Goal: Task Accomplishment & Management: Use online tool/utility

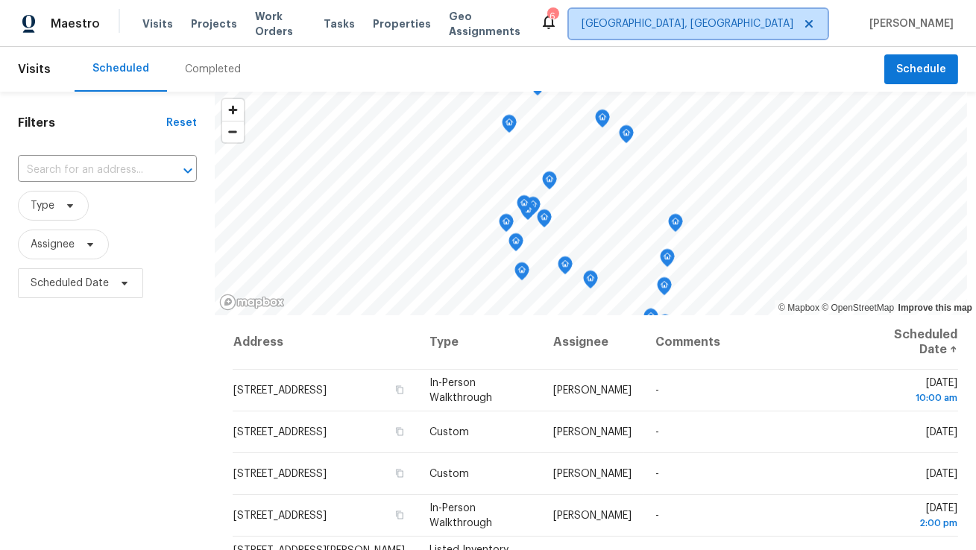
click at [774, 25] on span "Albuquerque, NM" at bounding box center [687, 23] width 212 height 15
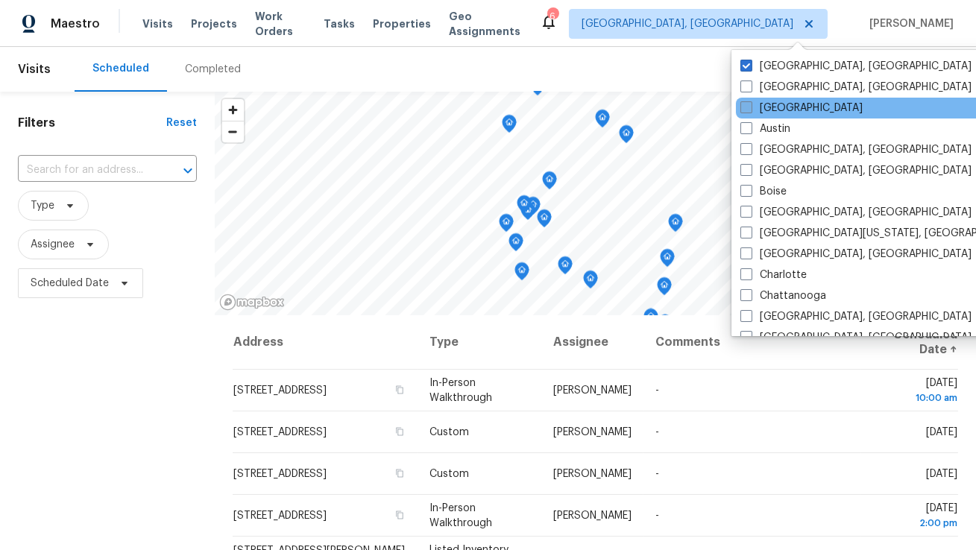
click at [767, 114] on label "Atlanta" at bounding box center [801, 108] width 122 height 15
click at [750, 110] on input "Atlanta" at bounding box center [745, 106] width 10 height 10
checkbox input "true"
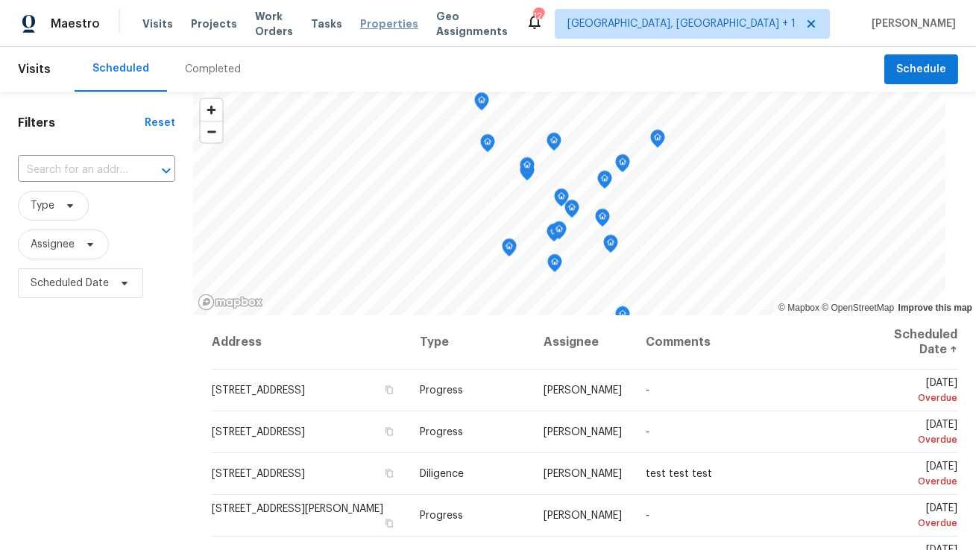
click at [402, 30] on span "Properties" at bounding box center [389, 23] width 58 height 15
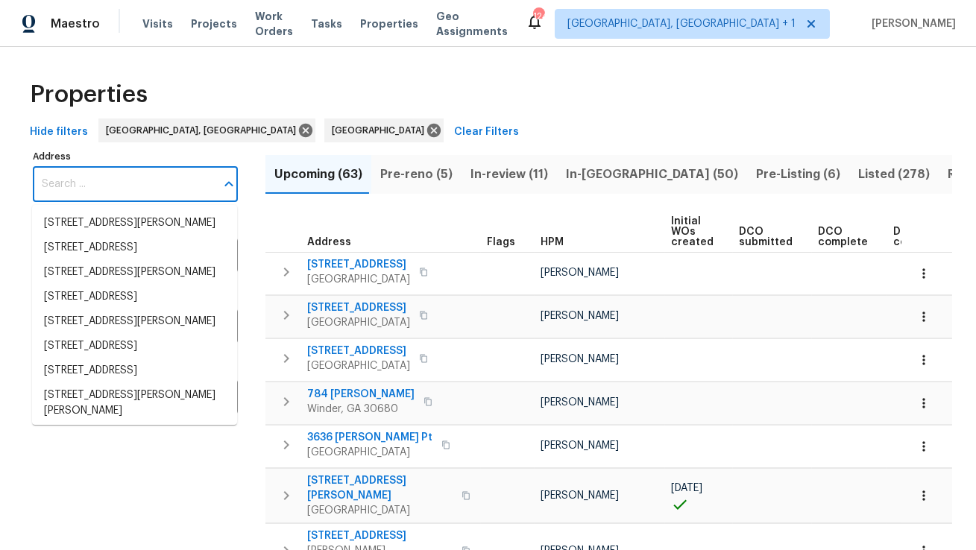
click at [134, 179] on input "Address" at bounding box center [124, 184] width 183 height 35
type input "2931 Two Lake Cir, Atlanta, GA 30349"
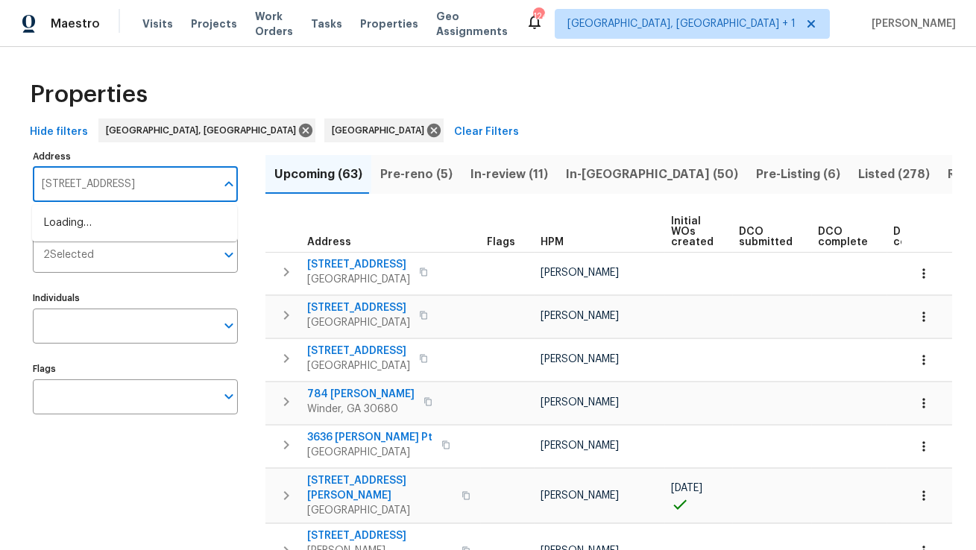
scroll to position [0, 8]
click at [130, 218] on li "2931 Two Lake Cir Atlanta GA 30349" at bounding box center [134, 223] width 205 height 25
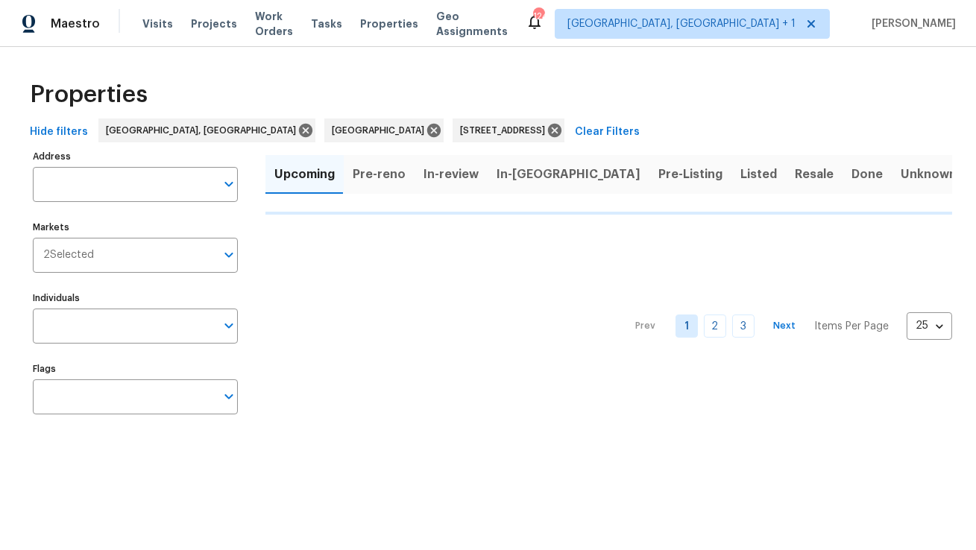
type input "2931 Two Lake Cir Atlanta GA 30349"
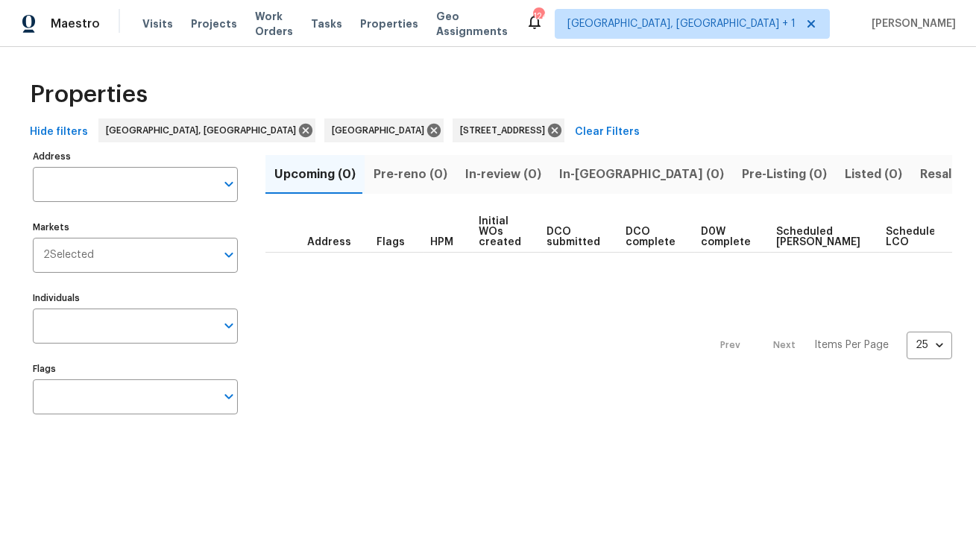
type input "2931 Two Lake Cir Atlanta GA 30349"
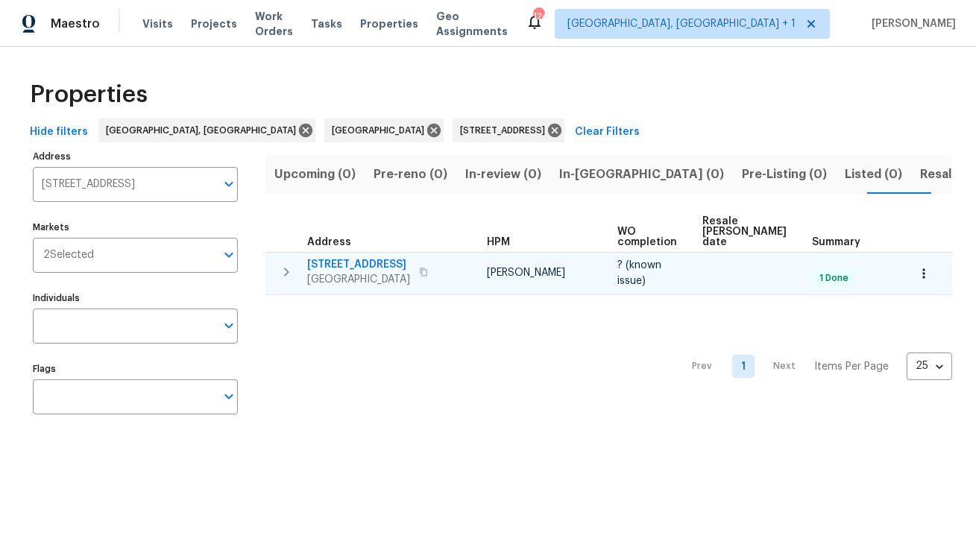
click at [358, 257] on span "2931 Two Lake Cir" at bounding box center [358, 264] width 103 height 15
click at [420, 268] on icon "button" at bounding box center [423, 272] width 7 height 8
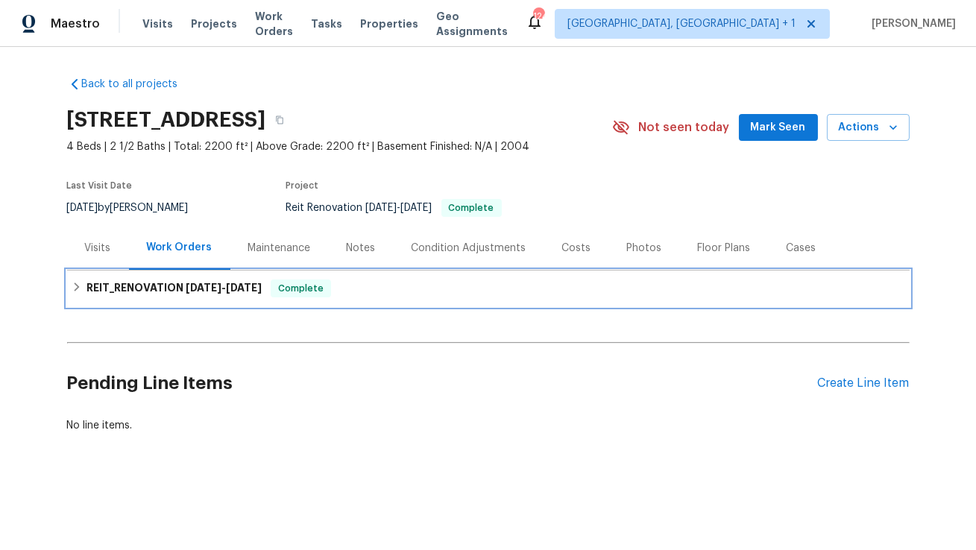
click at [198, 282] on span "8/21/25" at bounding box center [204, 287] width 36 height 10
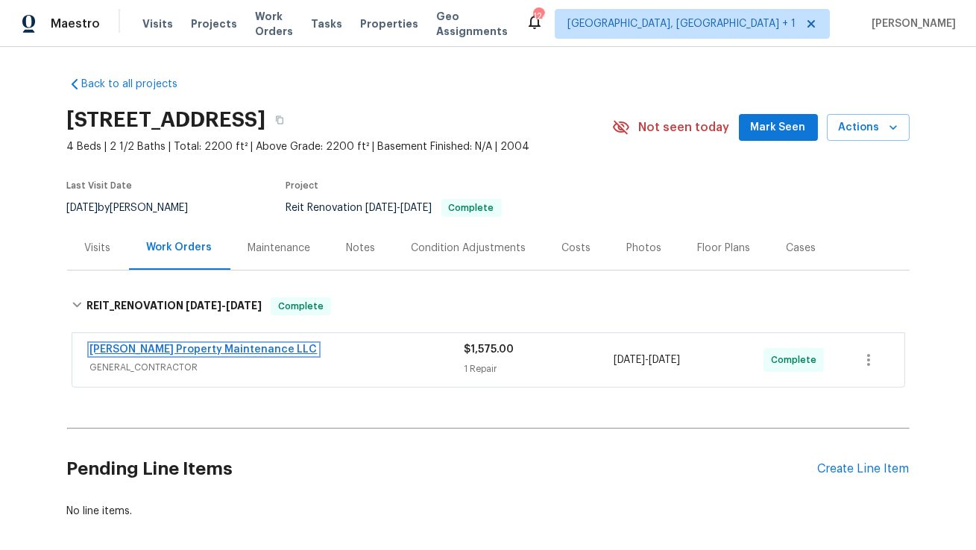
click at [173, 345] on link "Glen Property Maintenance LLC" at bounding box center [203, 349] width 227 height 10
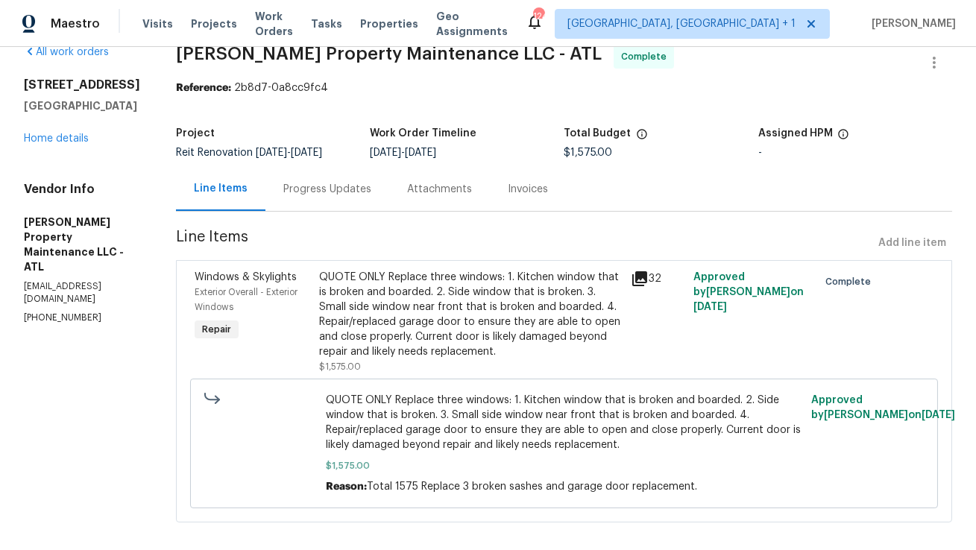
scroll to position [28, 0]
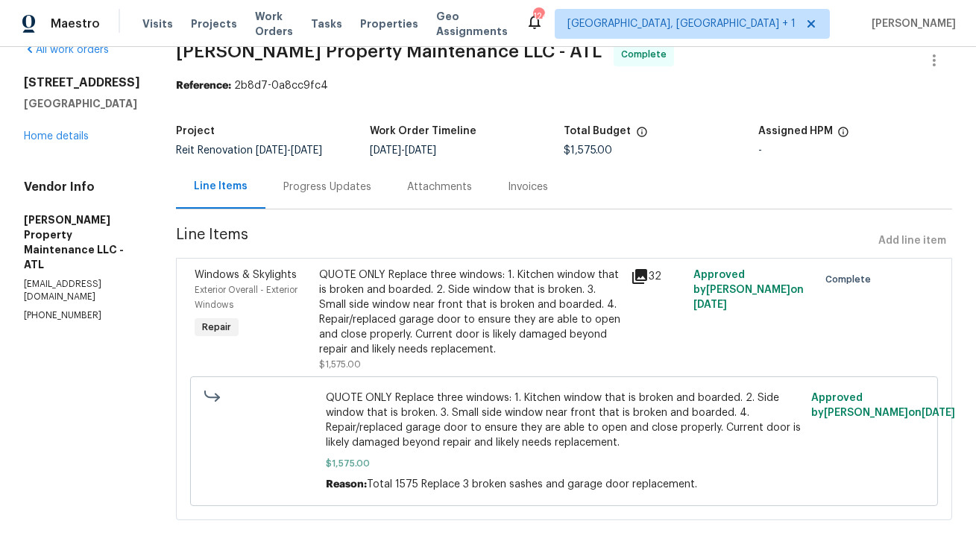
click at [314, 186] on div "Progress Updates" at bounding box center [327, 187] width 88 height 15
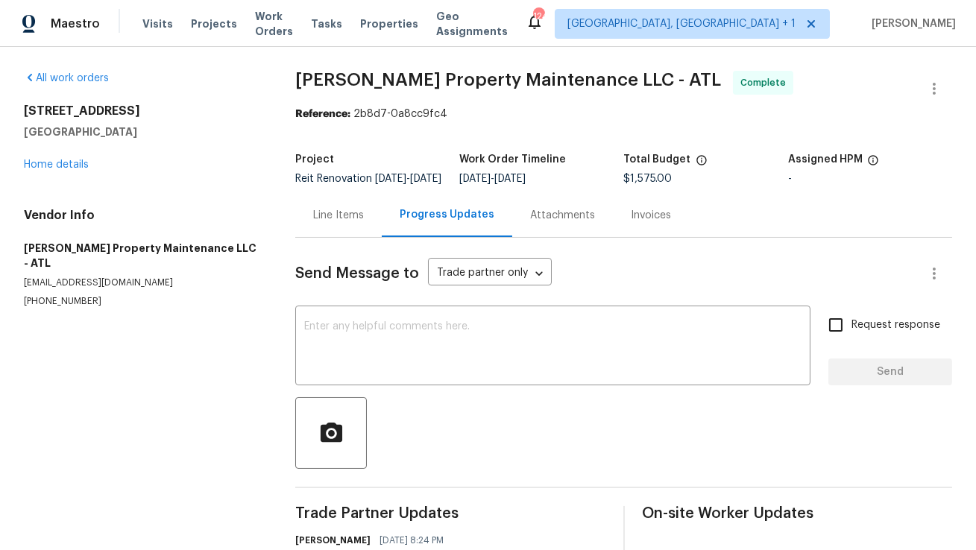
click at [335, 223] on div "Line Items" at bounding box center [338, 215] width 51 height 15
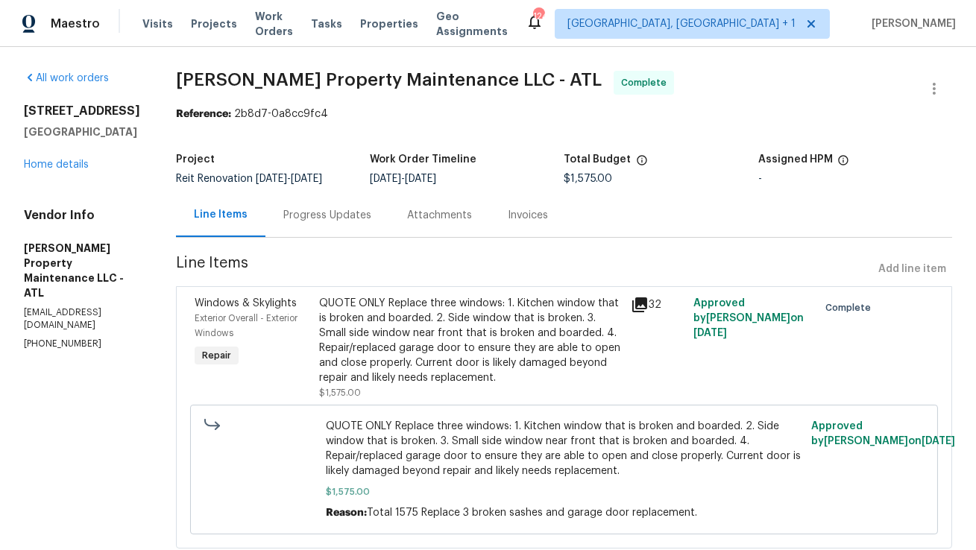
click at [636, 307] on icon at bounding box center [639, 305] width 18 height 18
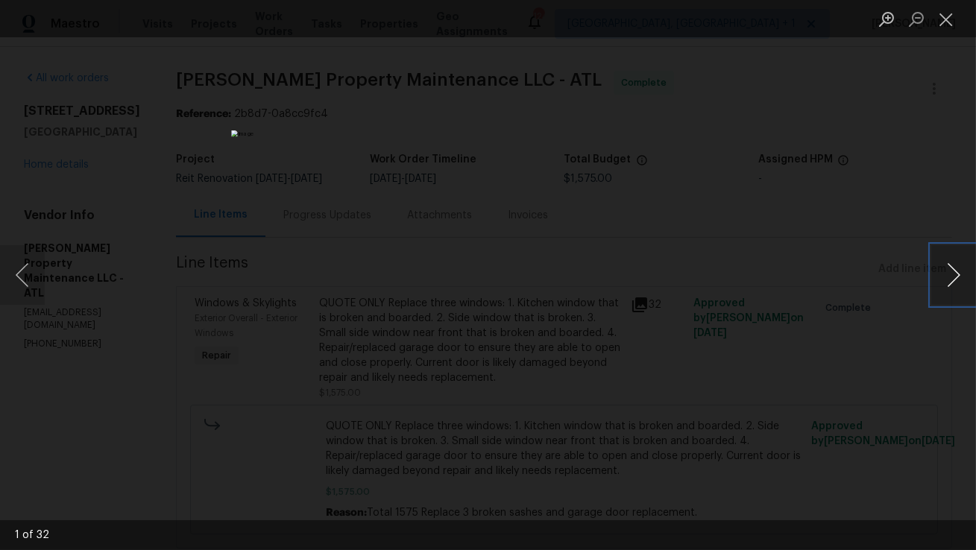
click at [958, 281] on button "Next image" at bounding box center [953, 275] width 45 height 60
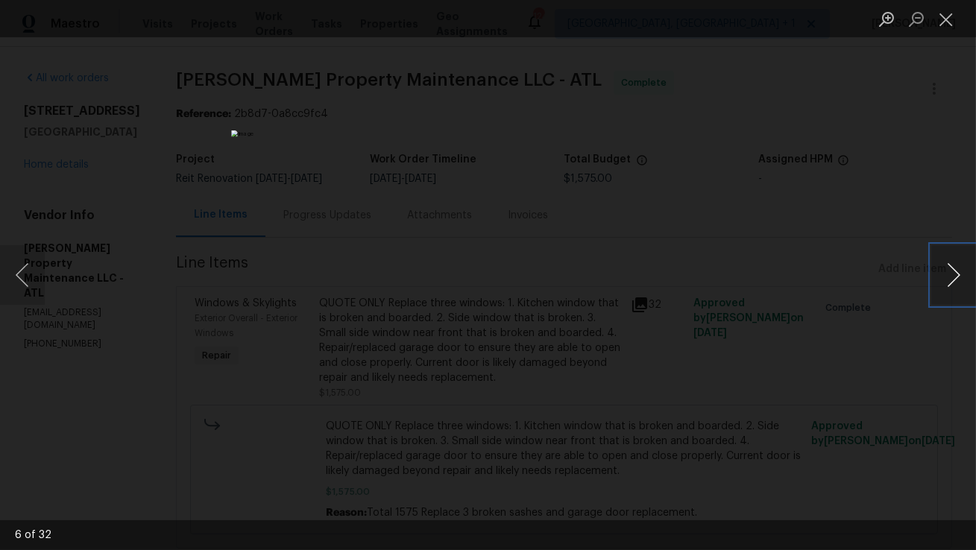
click at [958, 281] on button "Next image" at bounding box center [953, 275] width 45 height 60
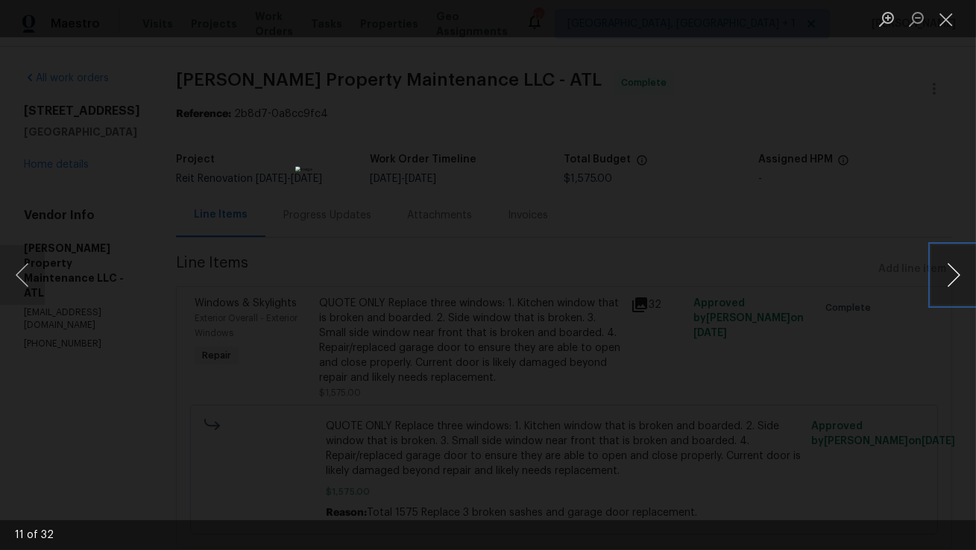
click at [958, 281] on button "Next image" at bounding box center [953, 275] width 45 height 60
click at [941, 24] on button "Close lightbox" at bounding box center [946, 19] width 30 height 26
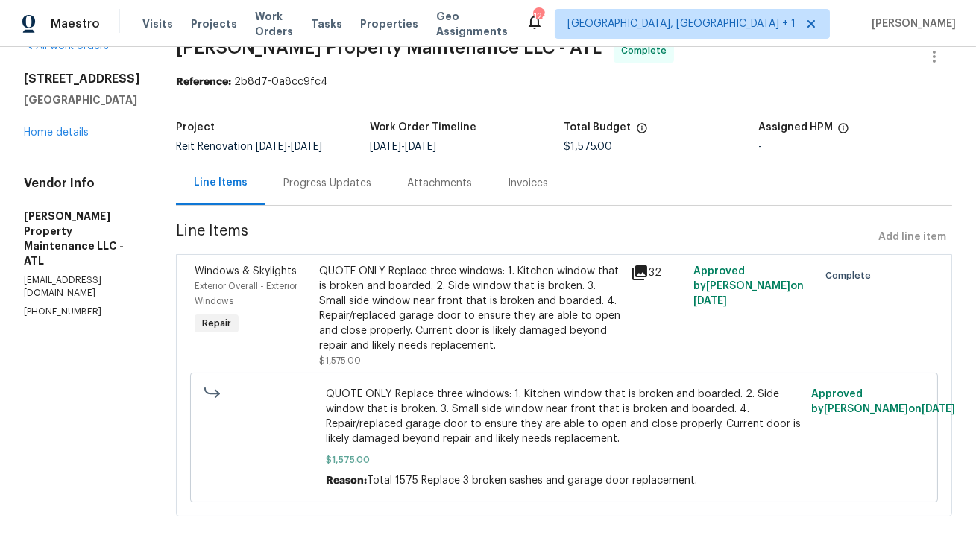
scroll to position [42, 0]
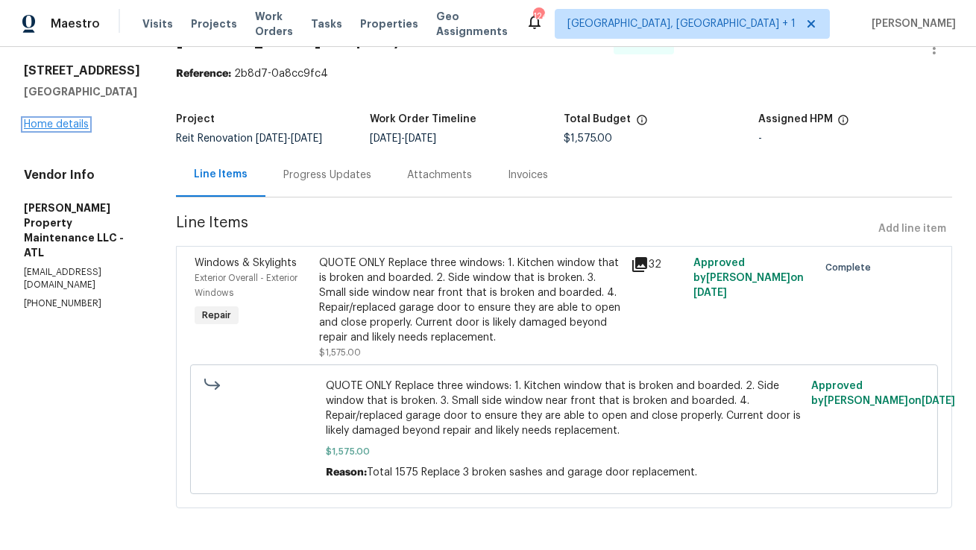
click at [78, 120] on link "Home details" at bounding box center [56, 124] width 65 height 10
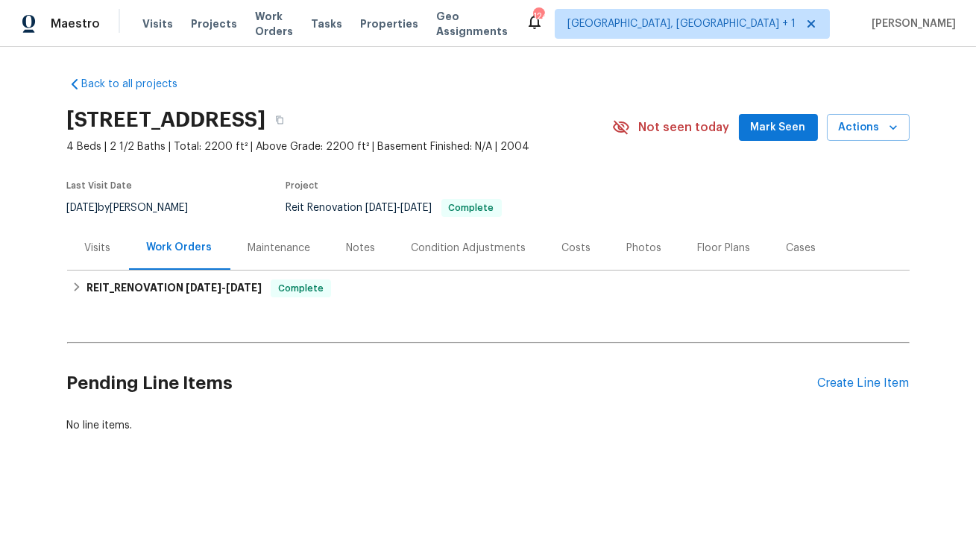
click at [563, 247] on div "Costs" at bounding box center [576, 248] width 29 height 15
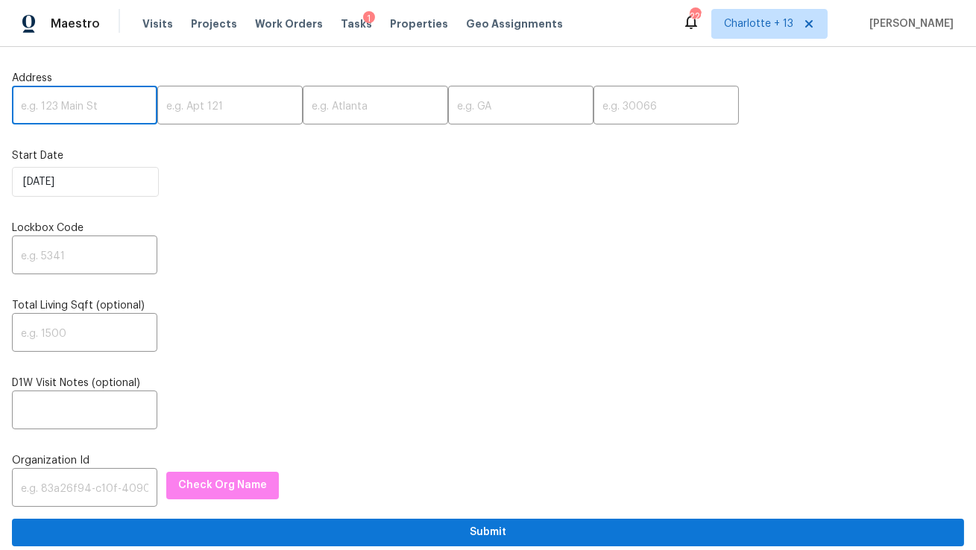
click at [107, 107] on input "text" at bounding box center [84, 106] width 145 height 35
paste input "[STREET_ADDRESS][PERSON_NAME]"
click at [121, 102] on input "[STREET_ADDRESS][PERSON_NAME]" at bounding box center [84, 106] width 145 height 35
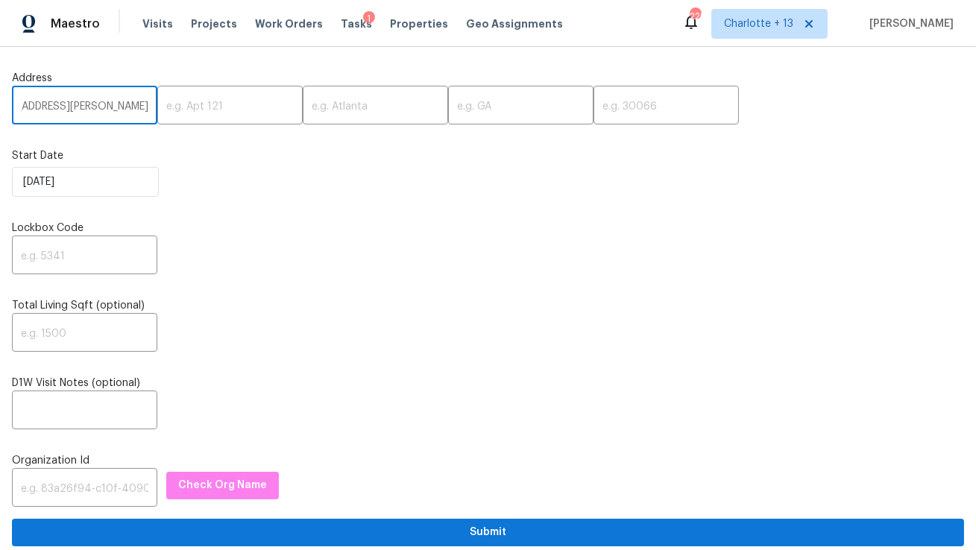
scroll to position [0, 48]
type input "1001 Ridgecrest Dr, McKinney, TX"
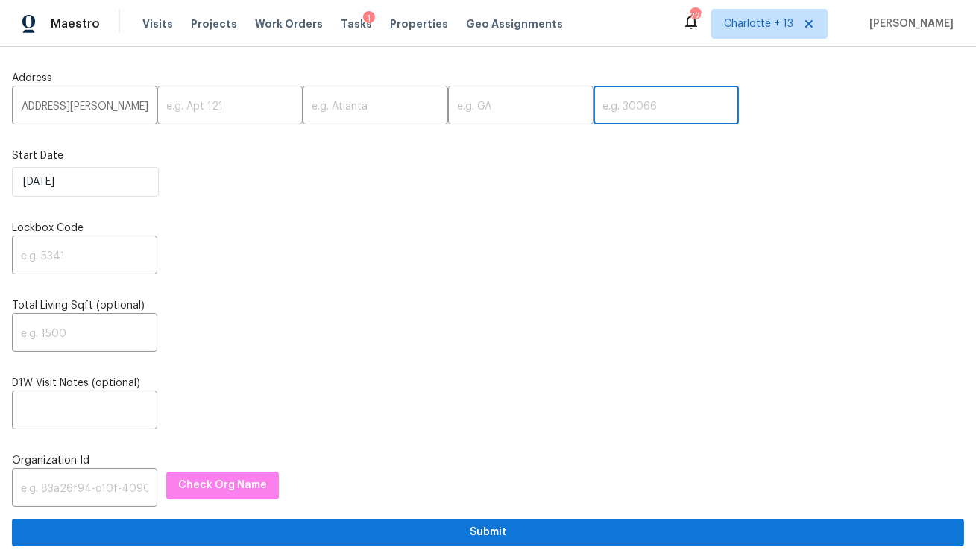
scroll to position [0, 0]
click at [593, 101] on input "text" at bounding box center [665, 106] width 145 height 35
paste input "75069"
type input "75069"
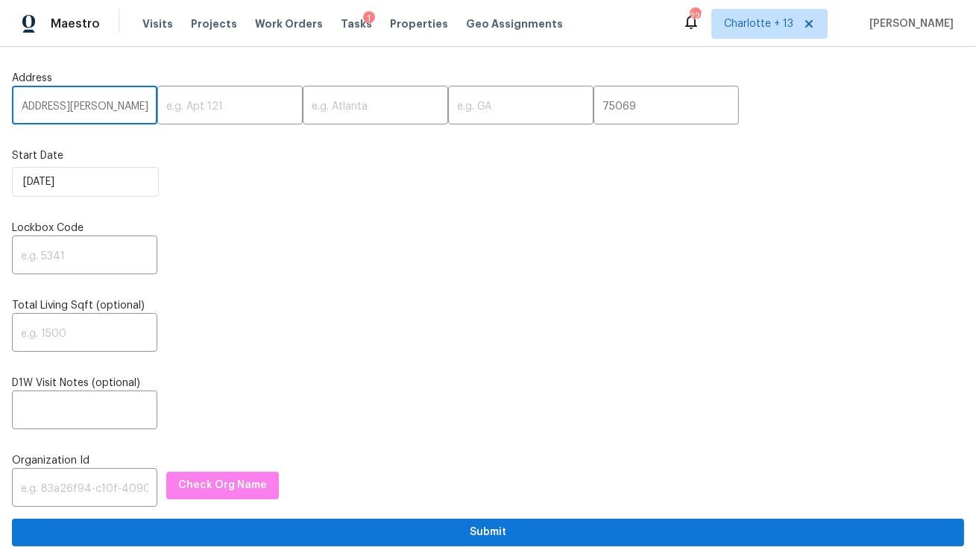
click at [96, 105] on input "1001 Ridgecrest Dr, McKinney, TX" at bounding box center [84, 106] width 145 height 35
type input "1001 Ridgecrest Dr,, TX"
click at [315, 108] on input "text" at bounding box center [375, 106] width 145 height 35
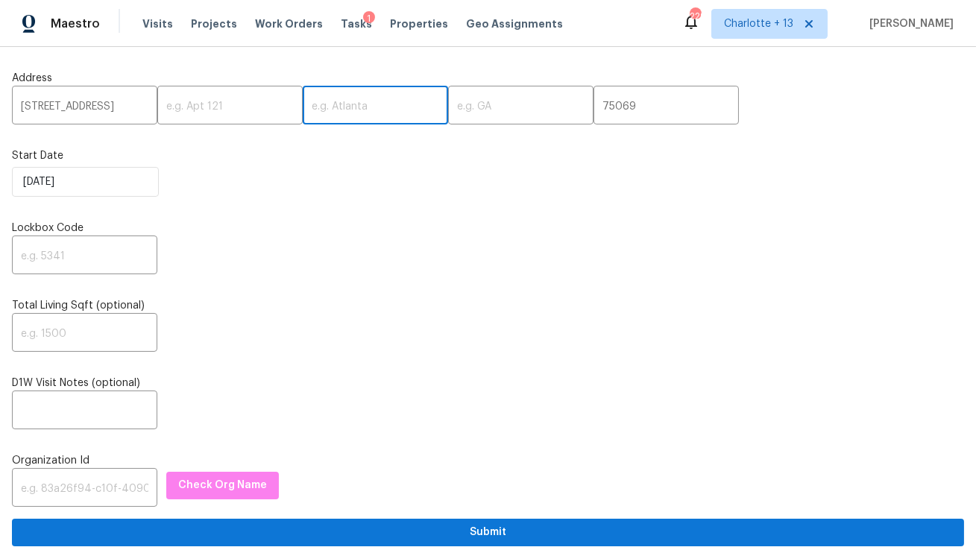
paste input "McKinney"
type input "McKinney"
click at [130, 104] on input "1001 Ridgecrest Dr,, TX" at bounding box center [84, 106] width 145 height 35
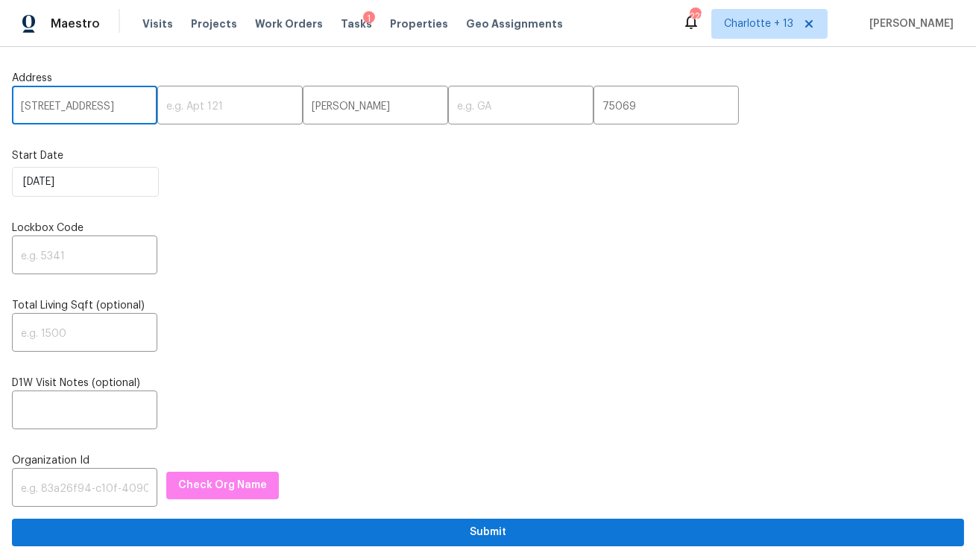
click at [130, 104] on input "1001 Ridgecrest Dr,, TX" at bounding box center [84, 106] width 145 height 35
type input "1001 Ridgecrest Dr,,"
click at [453, 106] on input "text" at bounding box center [520, 106] width 145 height 35
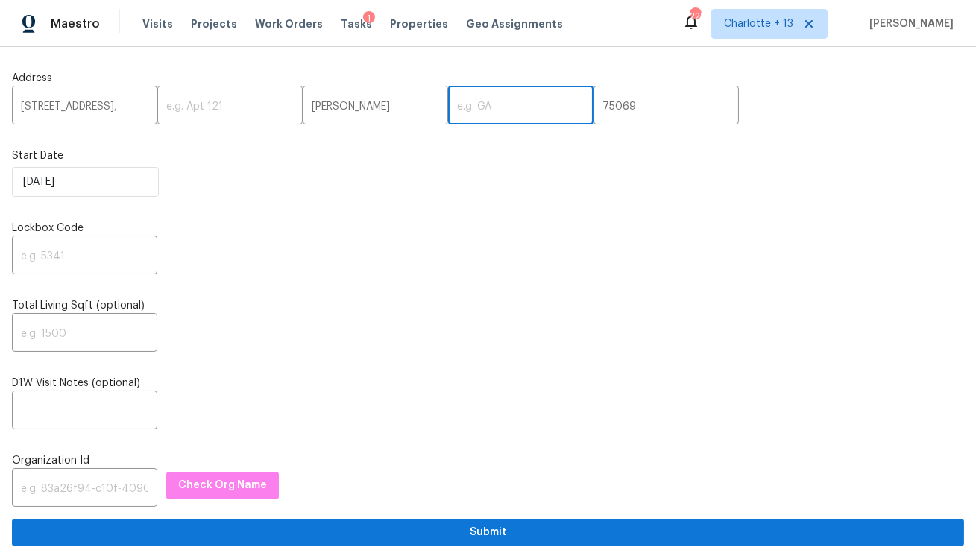
paste input "TX"
type input "TX"
click at [128, 104] on input "1001 Ridgecrest Dr,," at bounding box center [84, 106] width 145 height 35
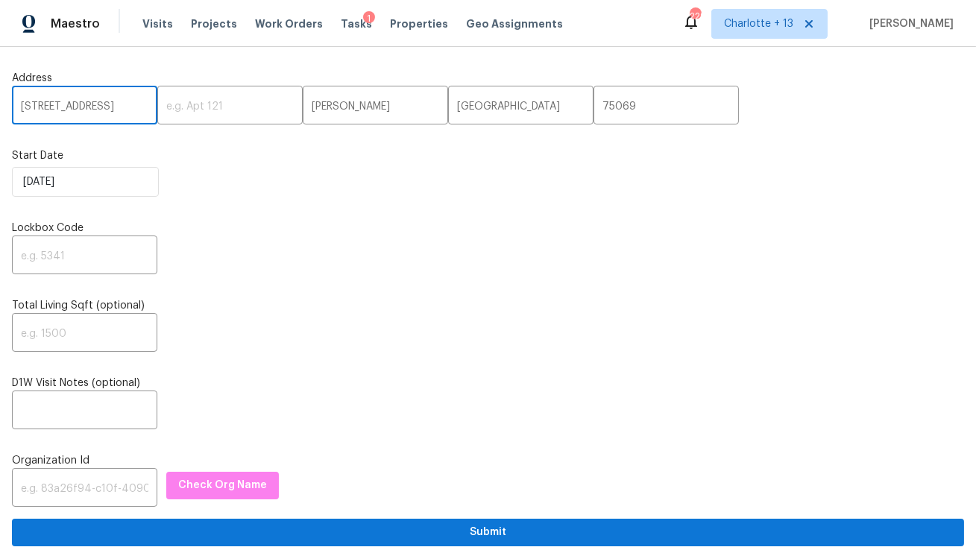
type input "[STREET_ADDRESS]"
click at [78, 263] on input "text" at bounding box center [84, 256] width 145 height 35
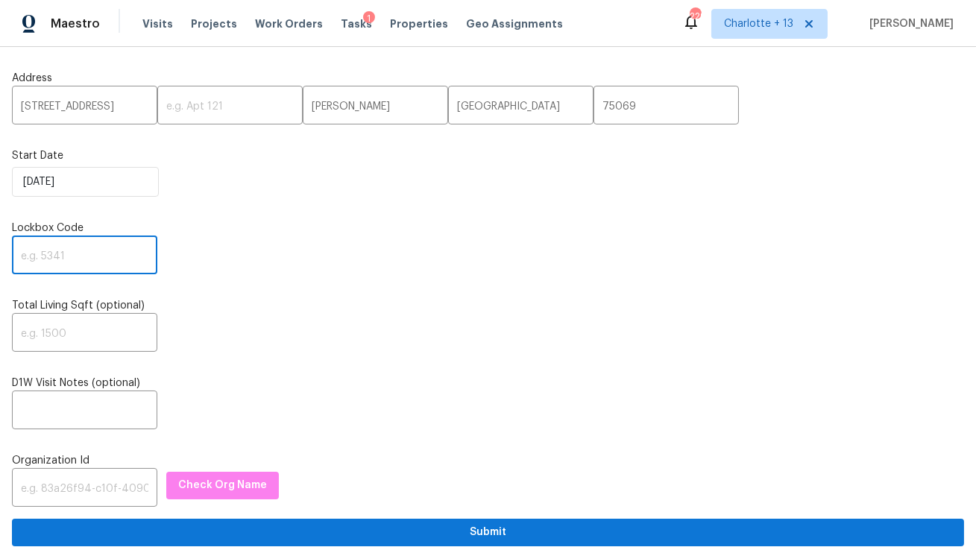
paste input "6449"
type input "6449"
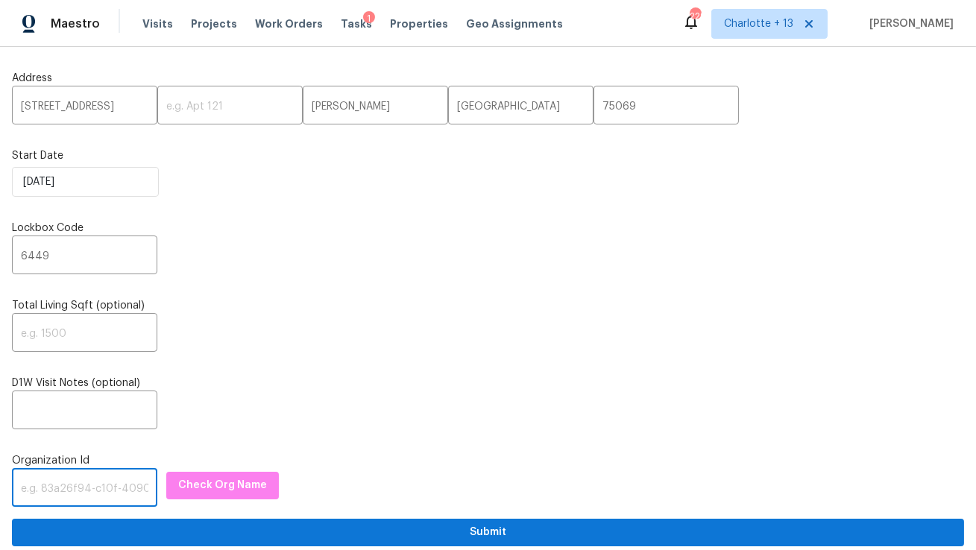
click at [58, 476] on input "text" at bounding box center [84, 489] width 145 height 35
paste input "1349d153-b359-4f9b-b4dd-758ff939cc37"
type input "1349d153-b359-4f9b-b4dd-758ff939cc37"
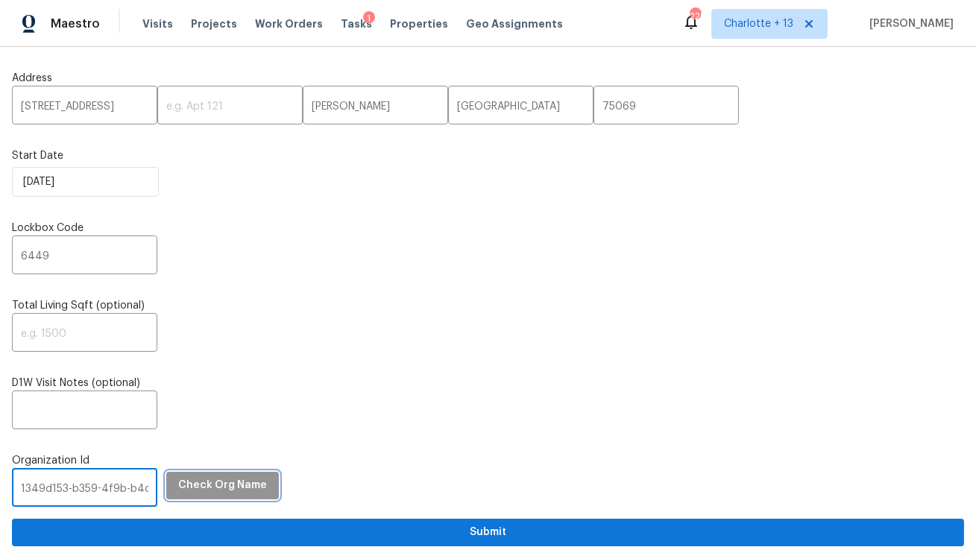
click at [204, 484] on span "Check Org Name" at bounding box center [222, 485] width 89 height 19
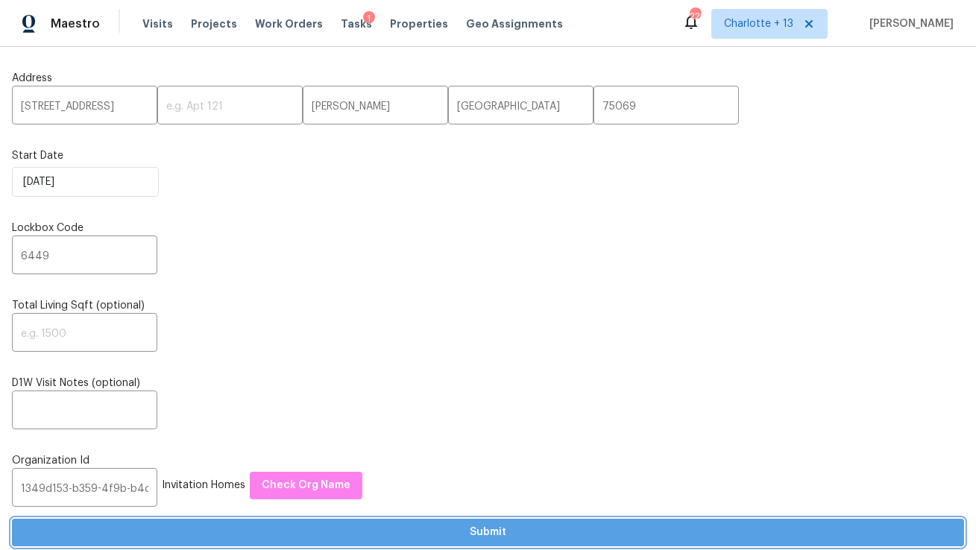
click at [309, 534] on span "Submit" at bounding box center [488, 532] width 928 height 19
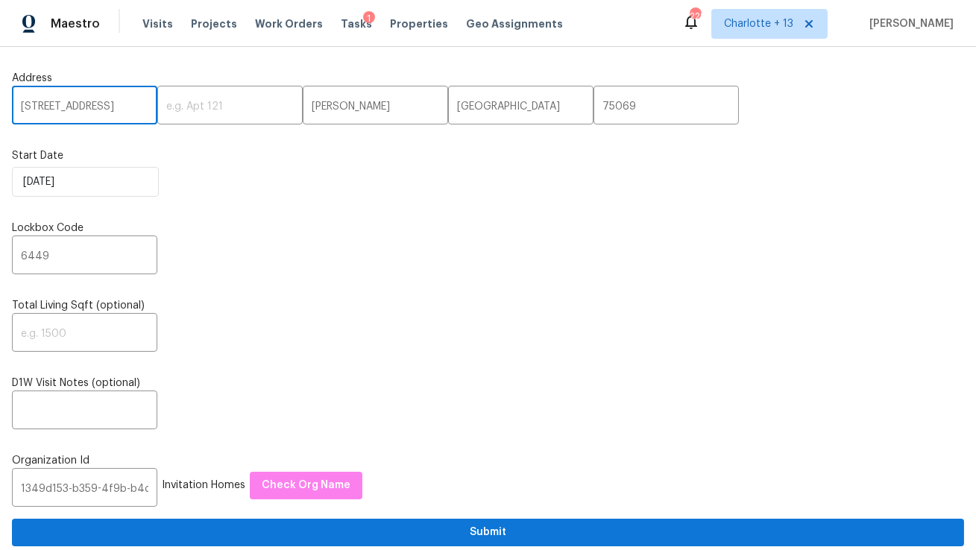
click at [80, 116] on input "1001 Ridgecrest Dr" at bounding box center [84, 106] width 145 height 35
paste input "1930 NW 33rd St, Sunrise, FL 33323"
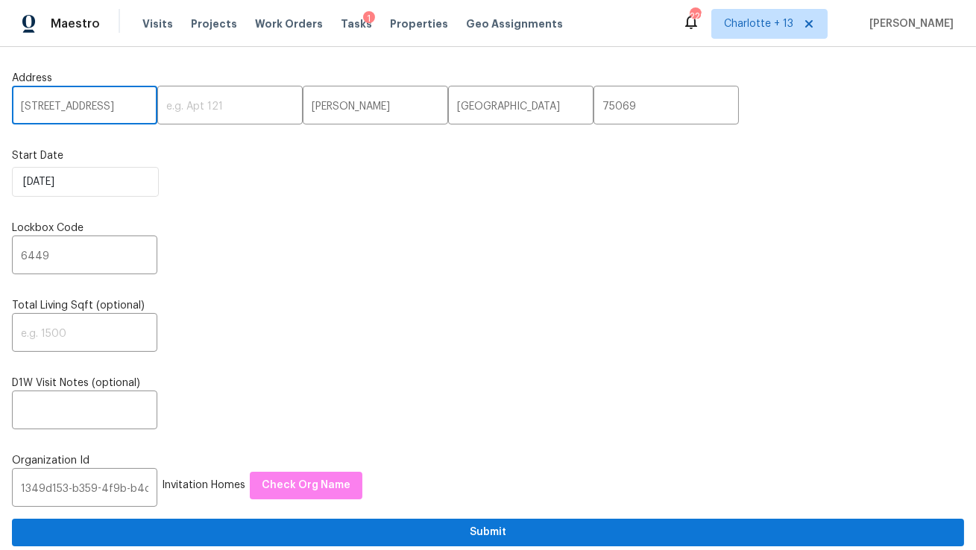
click at [110, 105] on input "11930 NW 33rd St, Sunrise, FL 33323" at bounding box center [84, 106] width 145 height 35
type input "11930 NW 33rd St, Sunrise, FL"
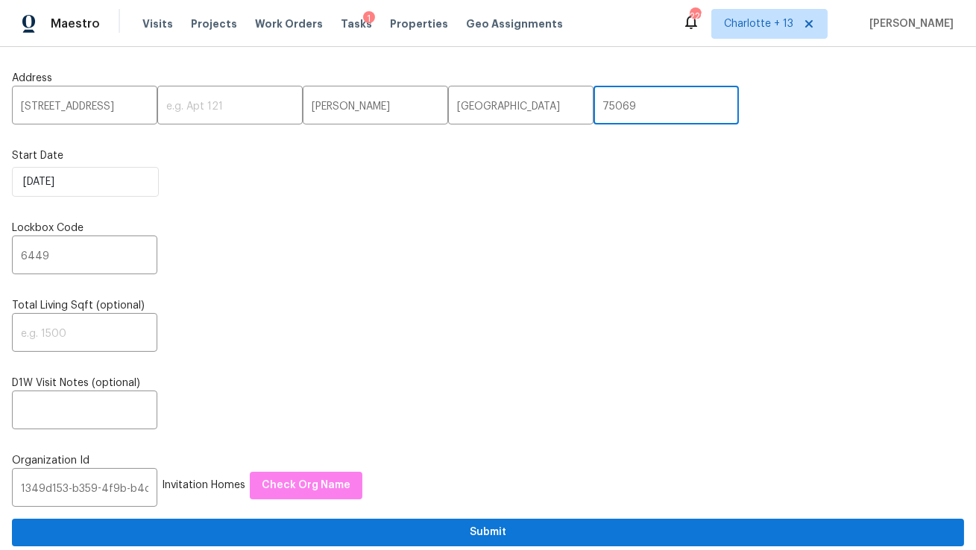
scroll to position [0, 0]
click at [593, 107] on input "75069" at bounding box center [665, 106] width 145 height 35
paste input "33323"
type input "33323"
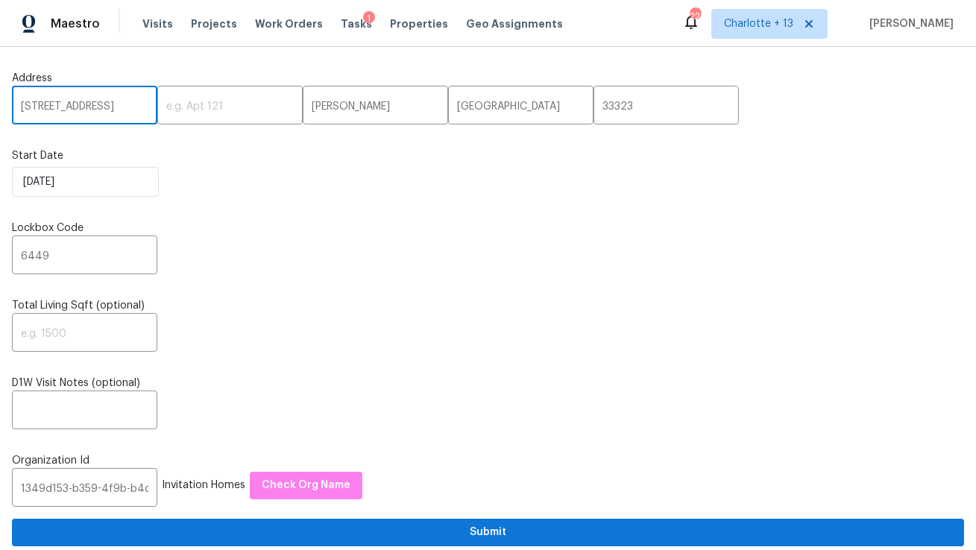
click at [124, 106] on input "11930 NW 33rd St, Sunrise, FL" at bounding box center [84, 106] width 145 height 35
type input "11930 NW 33rd St,, FL"
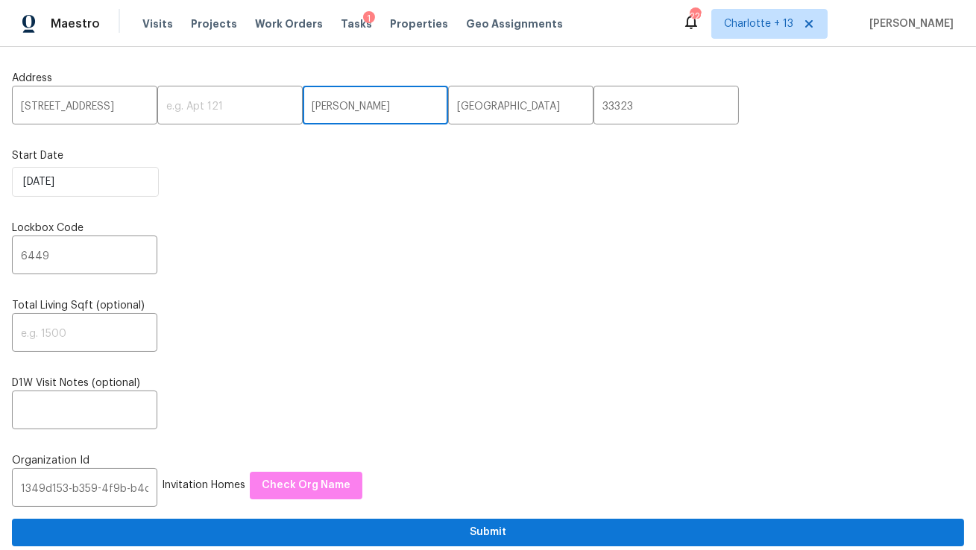
click at [303, 118] on input "McKinney" at bounding box center [375, 106] width 145 height 35
paste input "Sunrise"
type input "Sunrise"
click at [122, 107] on input "11930 NW 33rd St,, FL" at bounding box center [84, 106] width 145 height 35
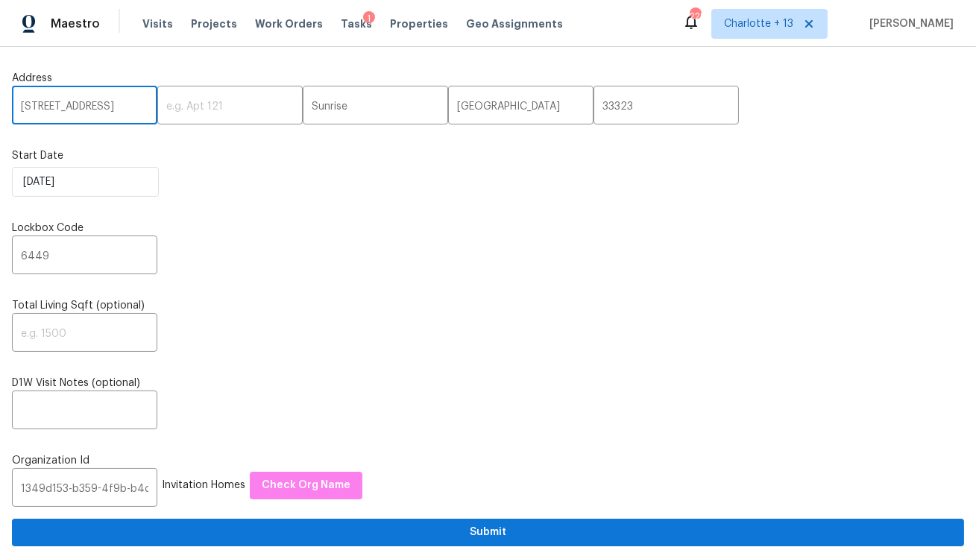
click at [122, 107] on input "11930 NW 33rd St,, FL" at bounding box center [84, 106] width 145 height 35
type input "11930 NW 33rd St,,"
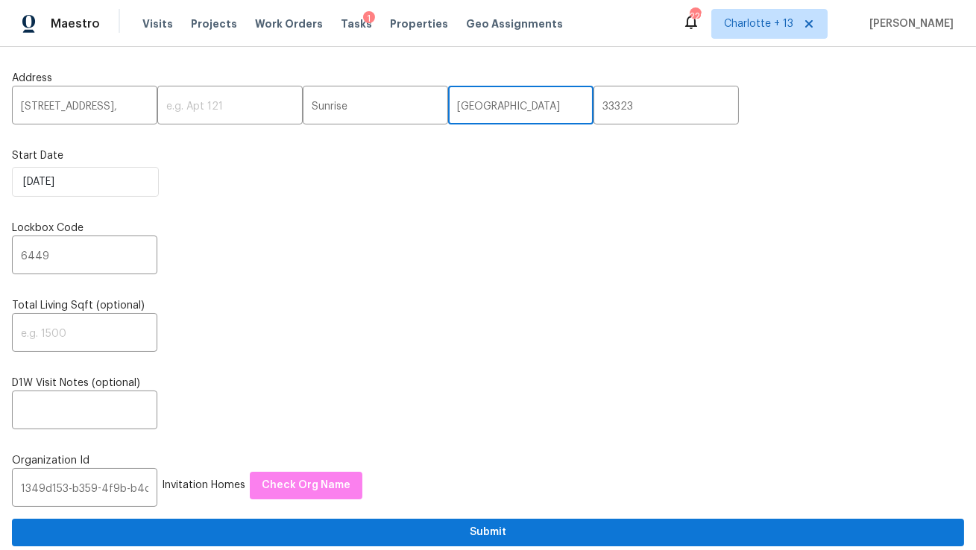
click at [448, 96] on input "TX" at bounding box center [520, 106] width 145 height 35
paste input "FL"
type input "FL"
click at [135, 105] on input "11930 NW 33rd St,," at bounding box center [84, 106] width 145 height 35
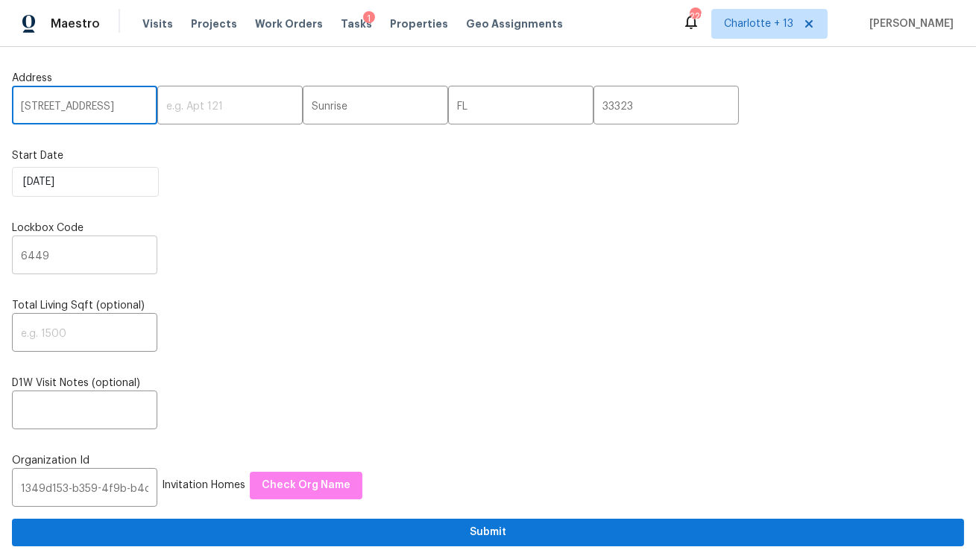
type input "11930 NW 33rd St"
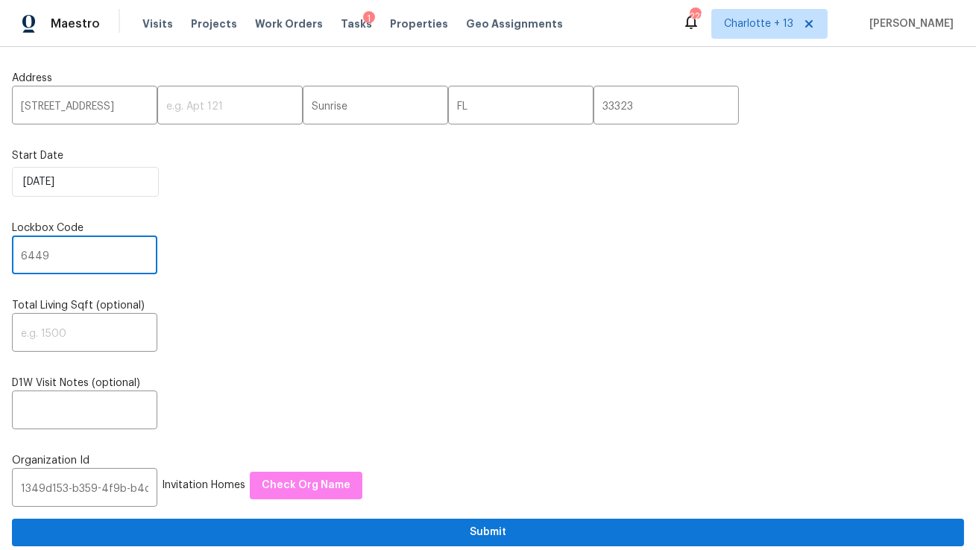
drag, startPoint x: 69, startPoint y: 261, endPoint x: 0, endPoint y: 233, distance: 74.6
paste input "6159"
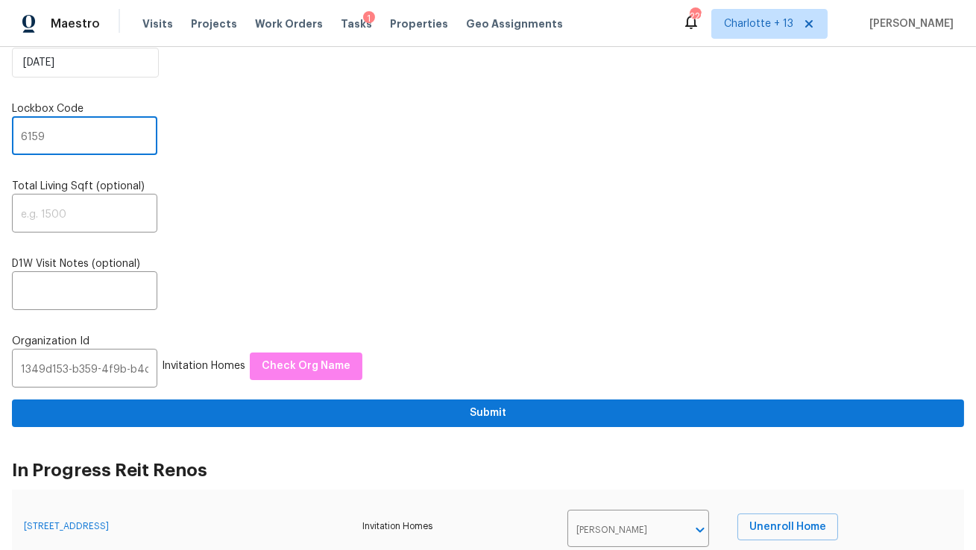
scroll to position [121, 0]
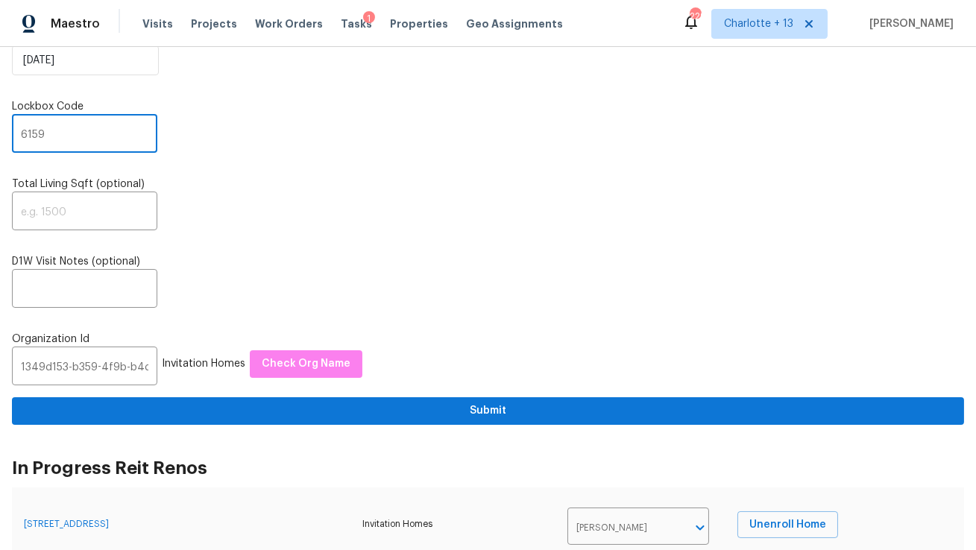
type input "6159"
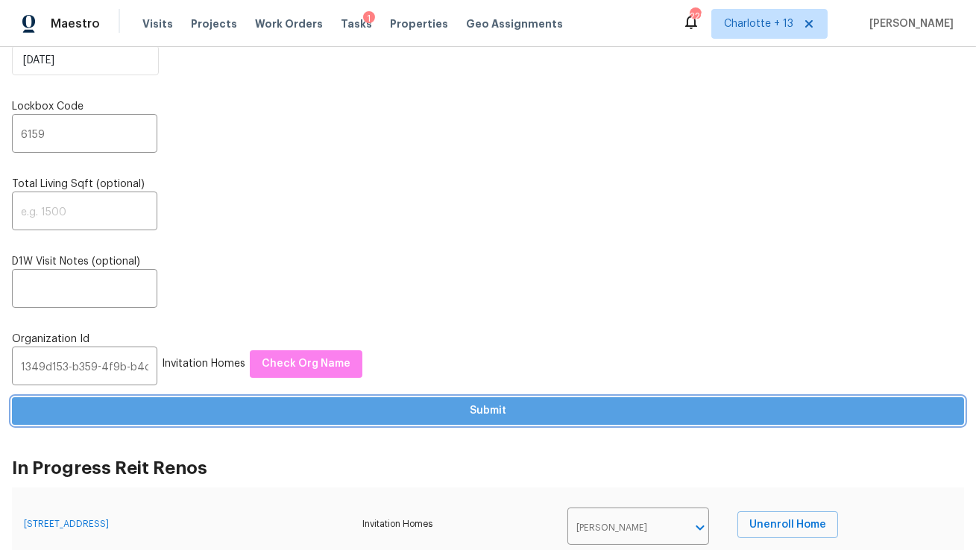
click at [354, 411] on span "Submit" at bounding box center [488, 411] width 928 height 19
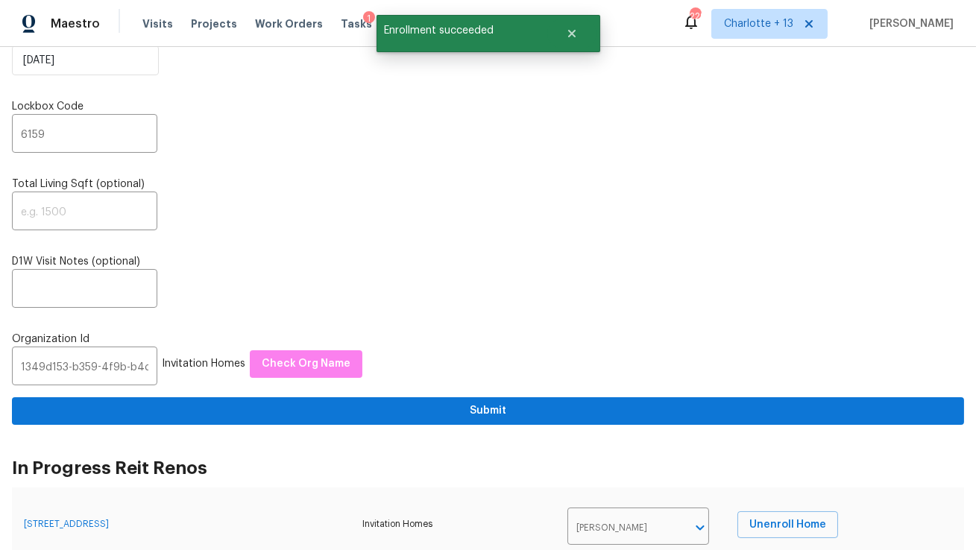
scroll to position [0, 0]
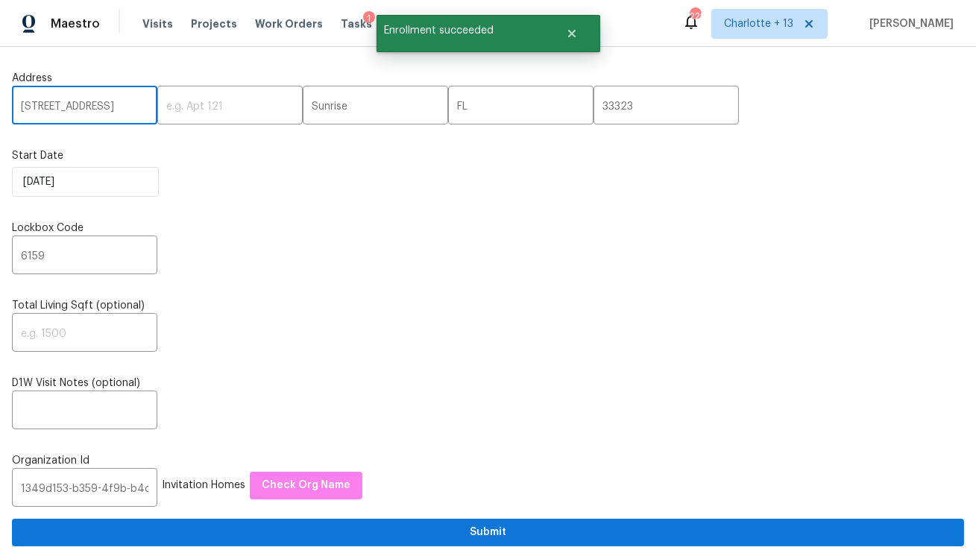
click at [64, 110] on input "11930 NW 33rd St" at bounding box center [84, 106] width 145 height 35
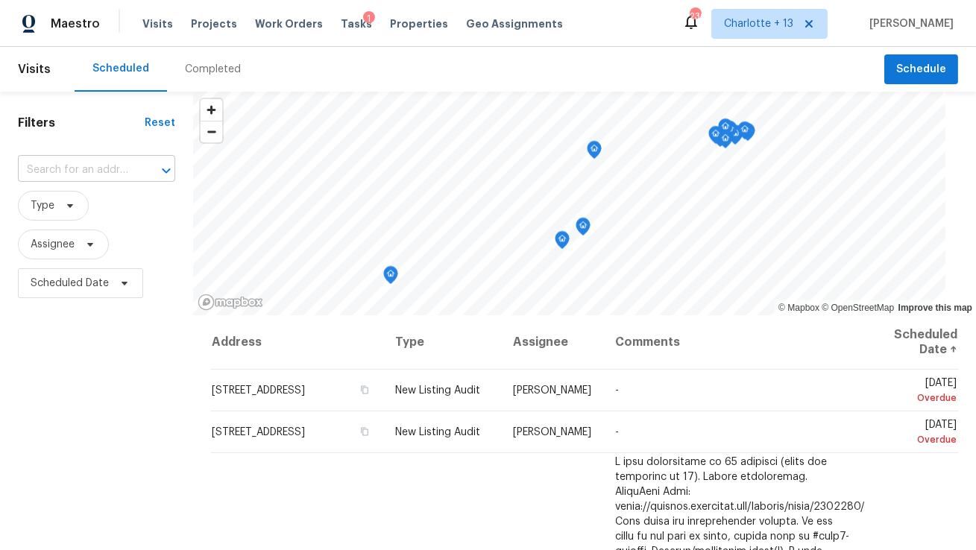
click at [77, 171] on input "text" at bounding box center [76, 170] width 116 height 23
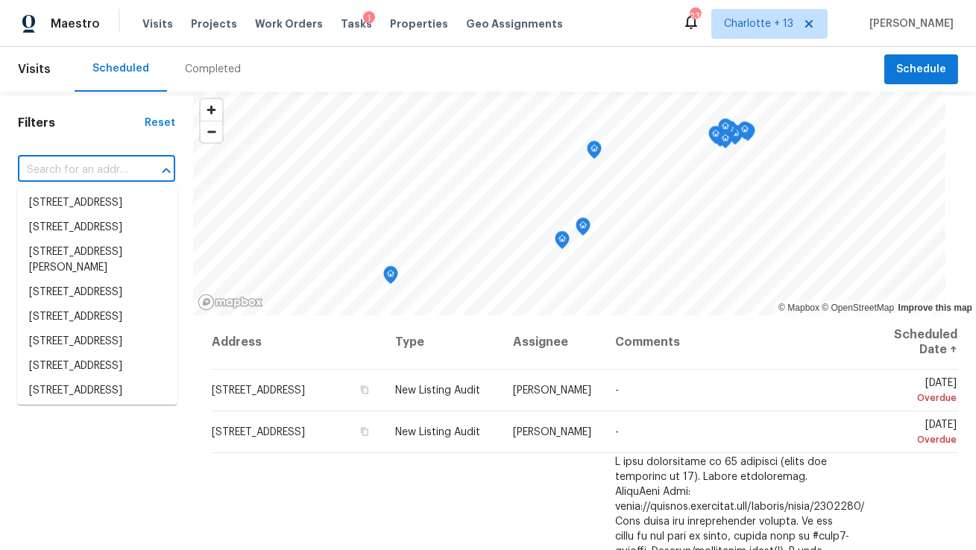
paste input "[STREET_ADDRESS]"
type input "[STREET_ADDRESS]"
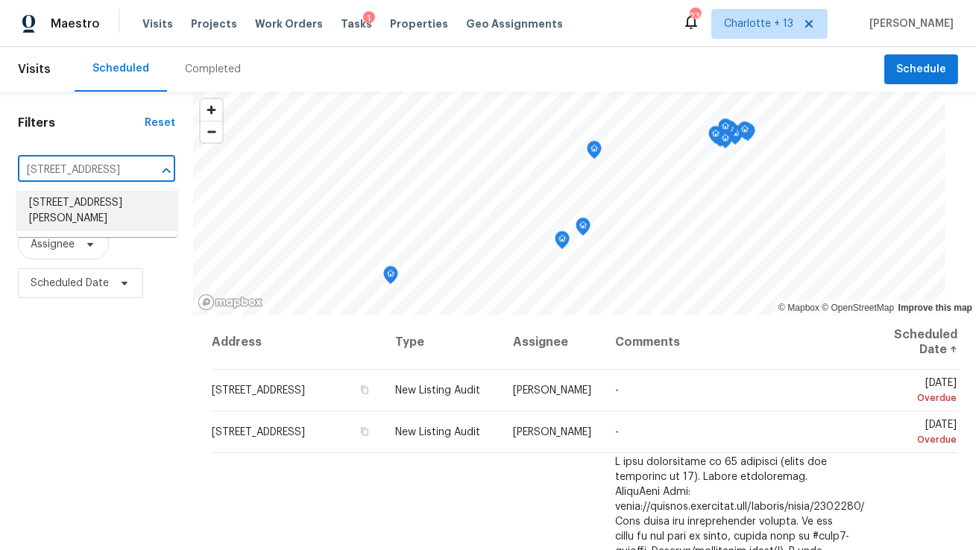
click at [84, 221] on li "[STREET_ADDRESS][PERSON_NAME]" at bounding box center [97, 211] width 160 height 40
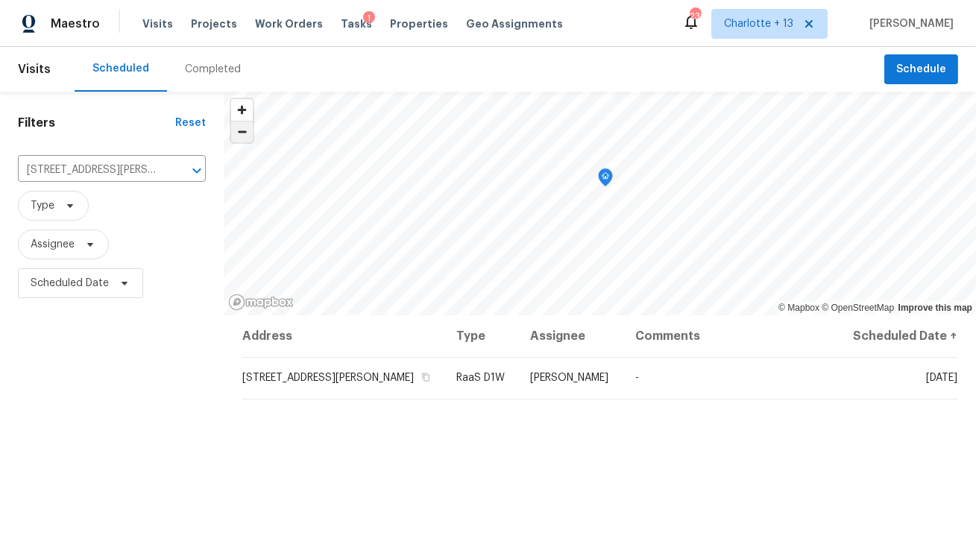
click at [244, 137] on span "Zoom out" at bounding box center [242, 131] width 22 height 21
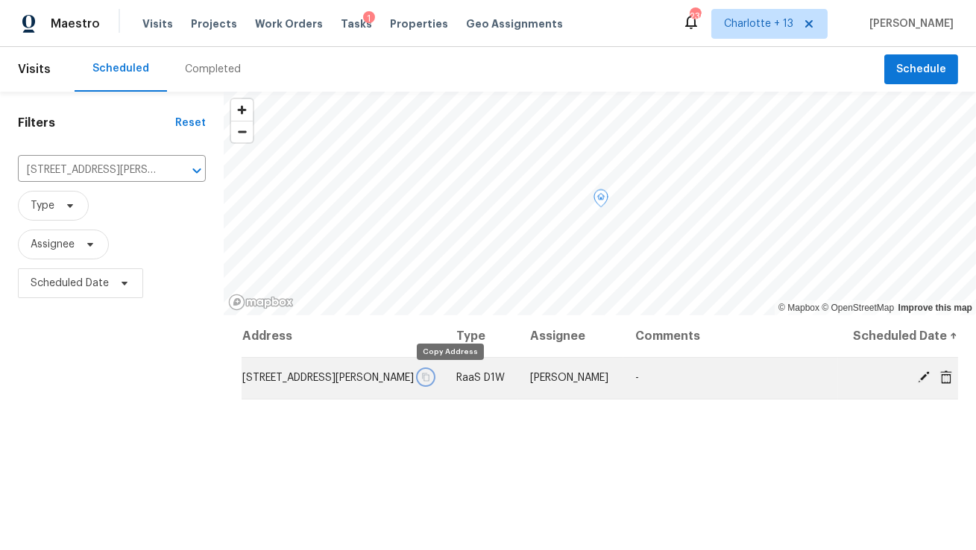
click at [432, 375] on button "button" at bounding box center [425, 376] width 13 height 13
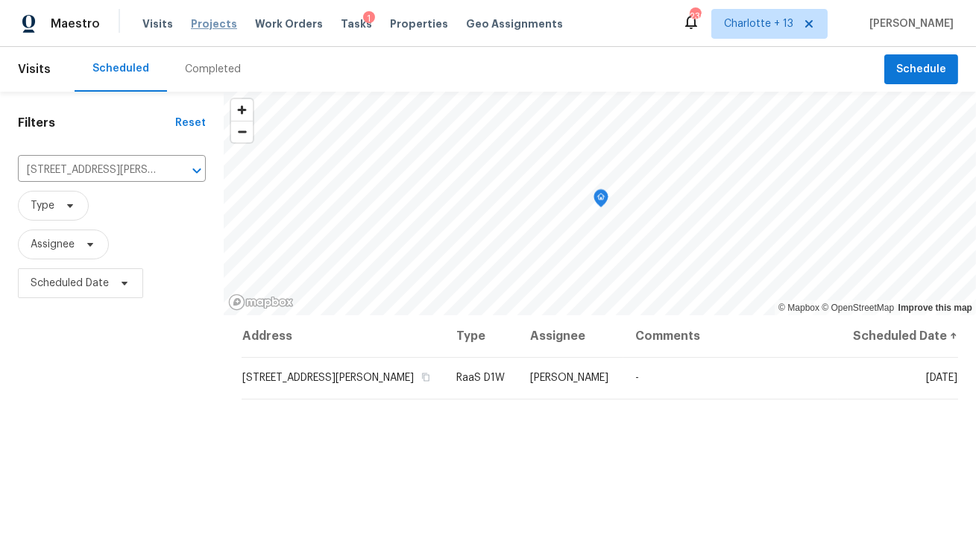
click at [204, 24] on span "Projects" at bounding box center [214, 23] width 46 height 15
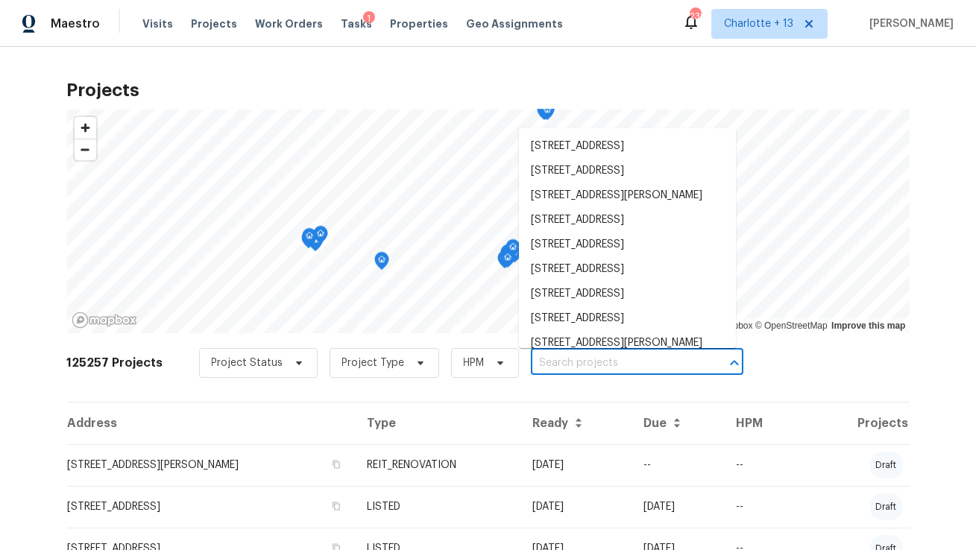
click at [557, 364] on input "text" at bounding box center [616, 363] width 171 height 23
paste input "[STREET_ADDRESS][PERSON_NAME]"
type input "[STREET_ADDRESS][PERSON_NAME]"
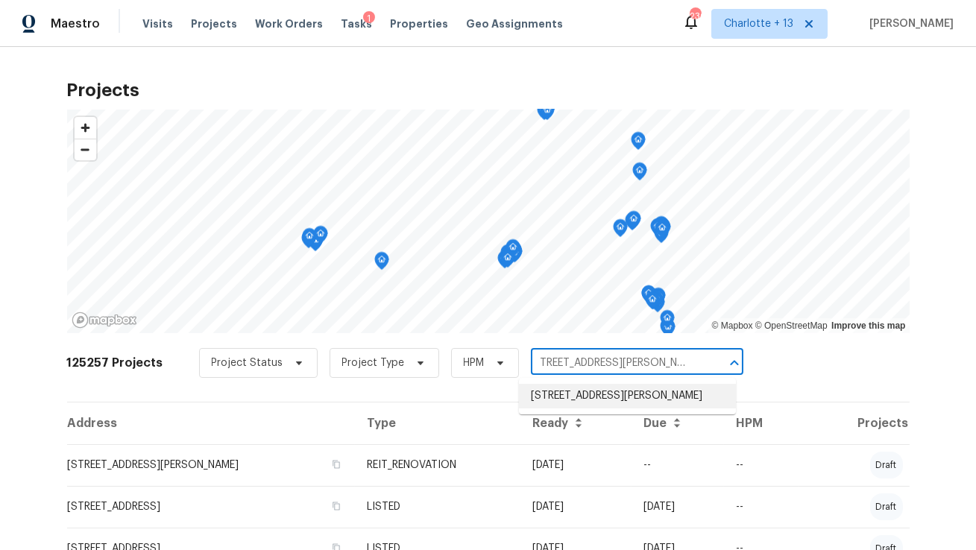
click at [556, 402] on li "[STREET_ADDRESS][PERSON_NAME]" at bounding box center [627, 396] width 217 height 25
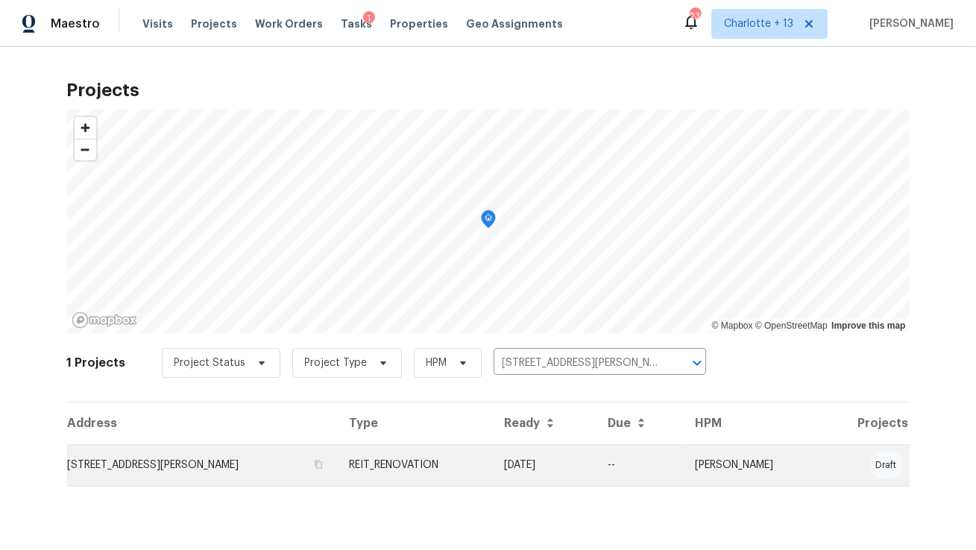
click at [244, 474] on td "[STREET_ADDRESS][PERSON_NAME]" at bounding box center [202, 465] width 271 height 42
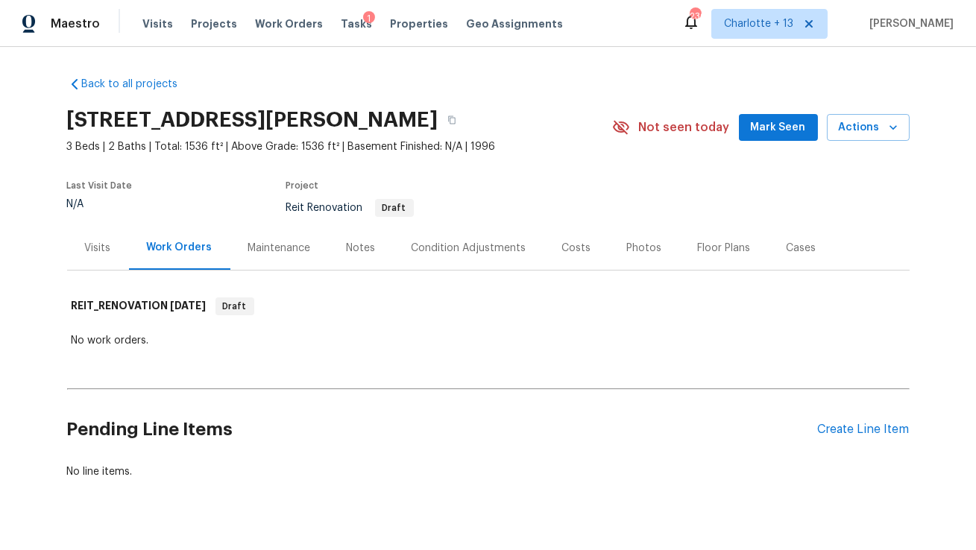
click at [151, 31] on div "Visits Projects Work Orders Tasks 1 Properties Geo Assignments" at bounding box center [361, 24] width 438 height 30
click at [151, 20] on span "Visits" at bounding box center [157, 23] width 31 height 15
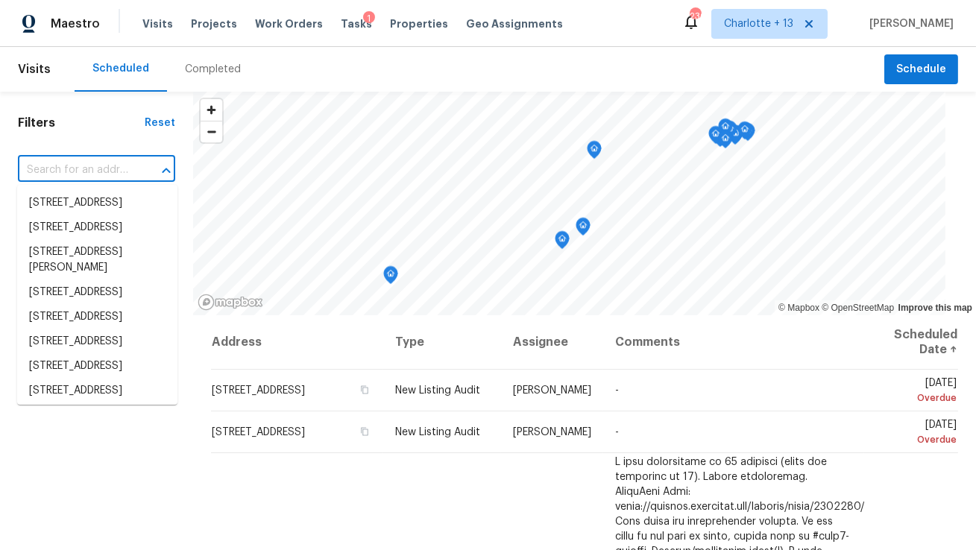
click at [59, 174] on input "text" at bounding box center [76, 170] width 116 height 23
paste input "[STREET_ADDRESS]"
type input "[STREET_ADDRESS]"
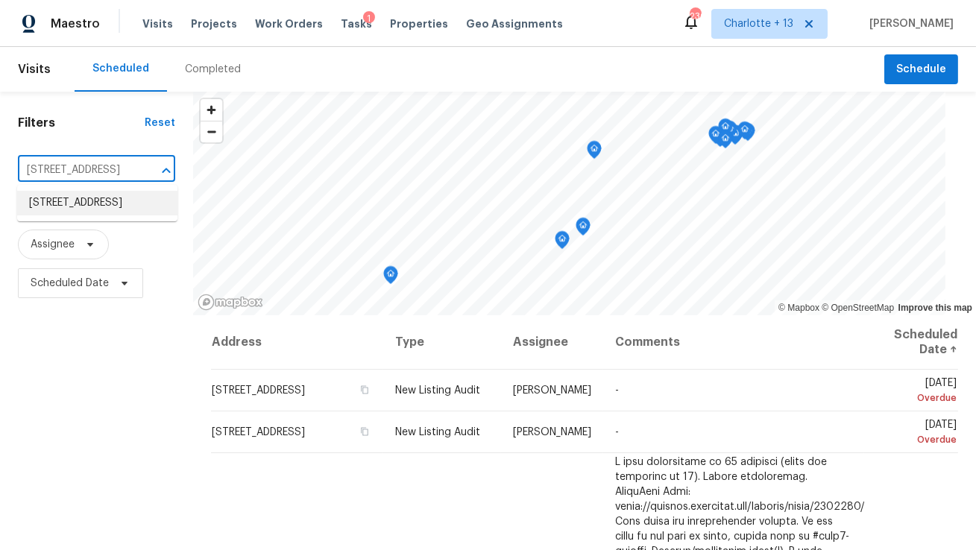
click at [65, 215] on li "[STREET_ADDRESS]" at bounding box center [97, 203] width 160 height 25
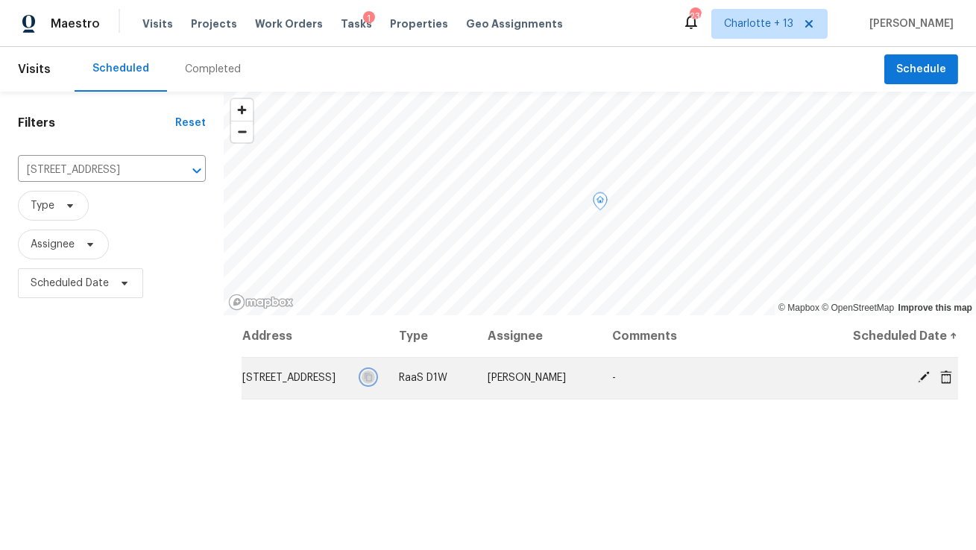
click at [373, 381] on icon "button" at bounding box center [368, 377] width 7 height 8
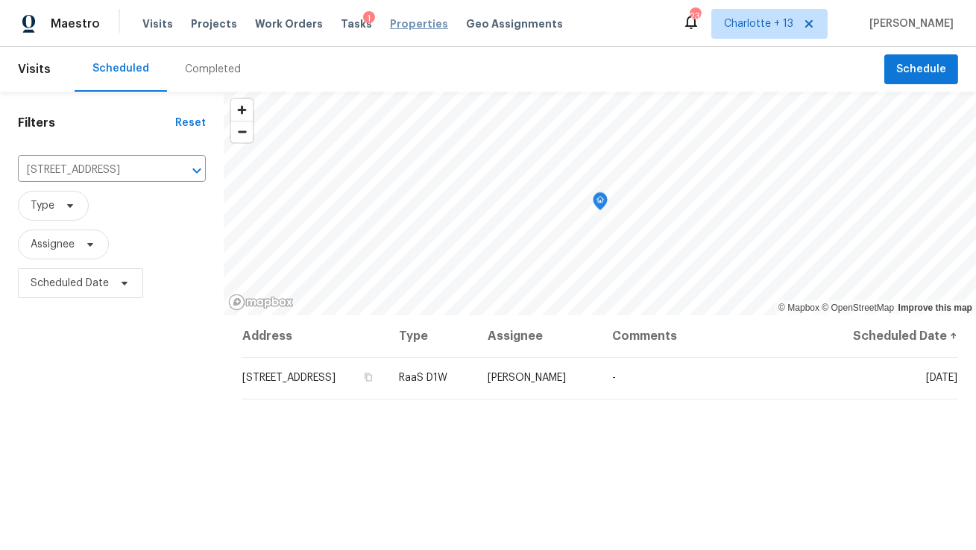
click at [390, 28] on span "Properties" at bounding box center [419, 23] width 58 height 15
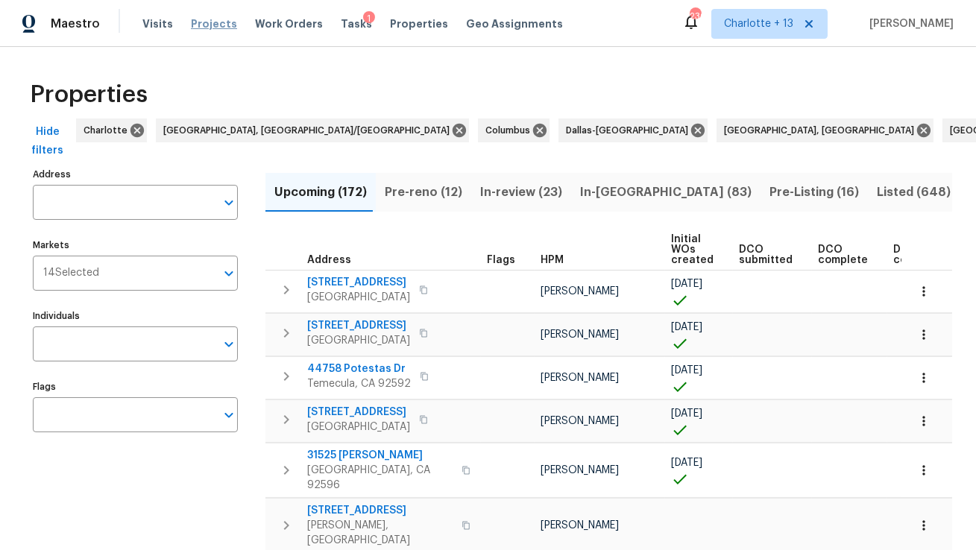
click at [193, 22] on span "Projects" at bounding box center [214, 23] width 46 height 15
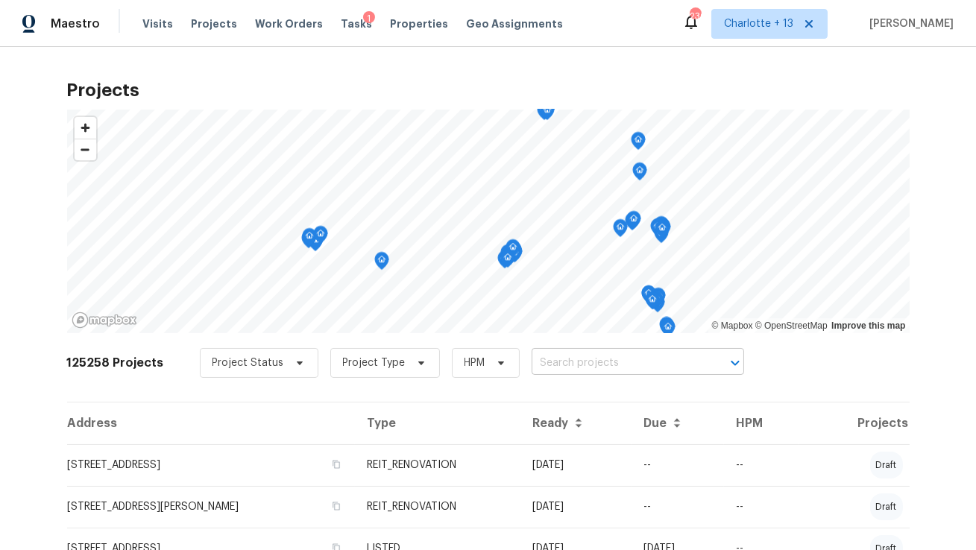
click at [561, 369] on input "text" at bounding box center [616, 363] width 171 height 23
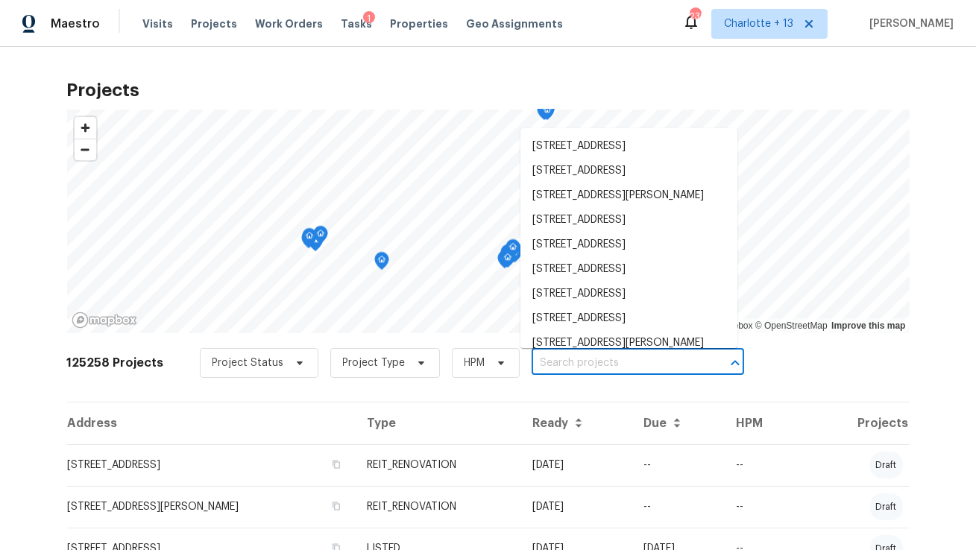
paste input "11930 NW 33rd St, Sunrise, FL 33323"
type input "11930 NW 33rd St, Sunrise, FL 33323"
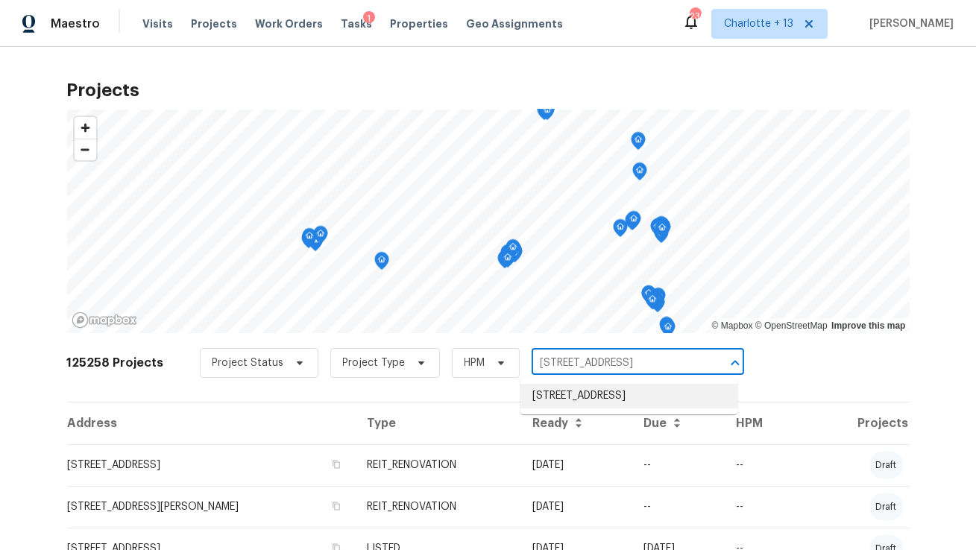
click at [571, 394] on li "11930 NW 33rd St, Sunrise, FL 33323" at bounding box center [628, 396] width 217 height 25
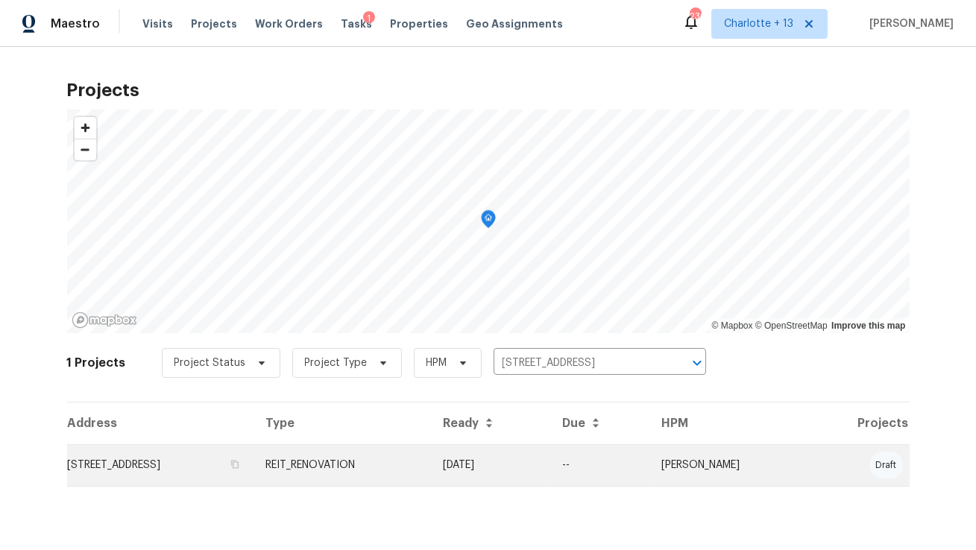
click at [227, 459] on td "11930 NW 33rd St, Sunrise, FL 33323" at bounding box center [160, 465] width 187 height 42
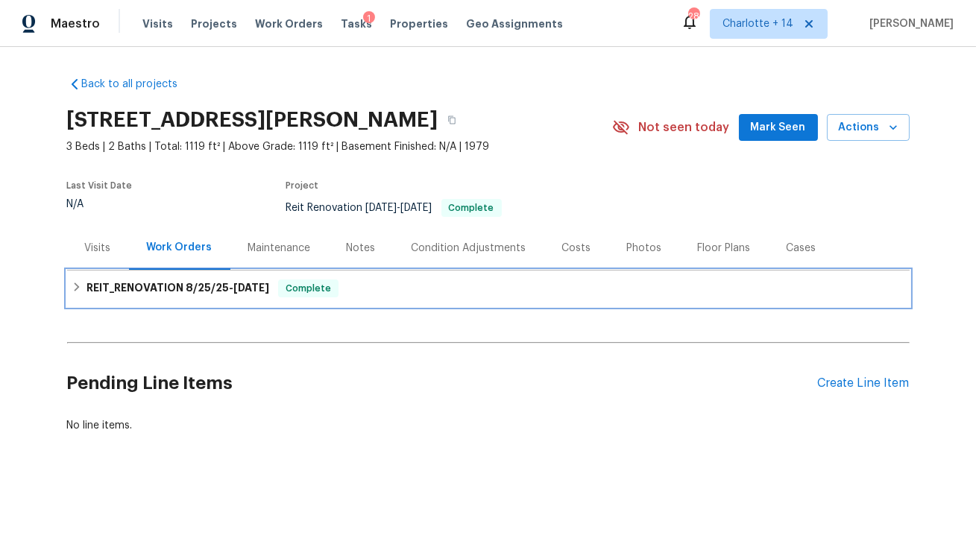
click at [236, 280] on h6 "REIT_RENOVATION 8/25/25 - 9/5/25" at bounding box center [177, 288] width 183 height 18
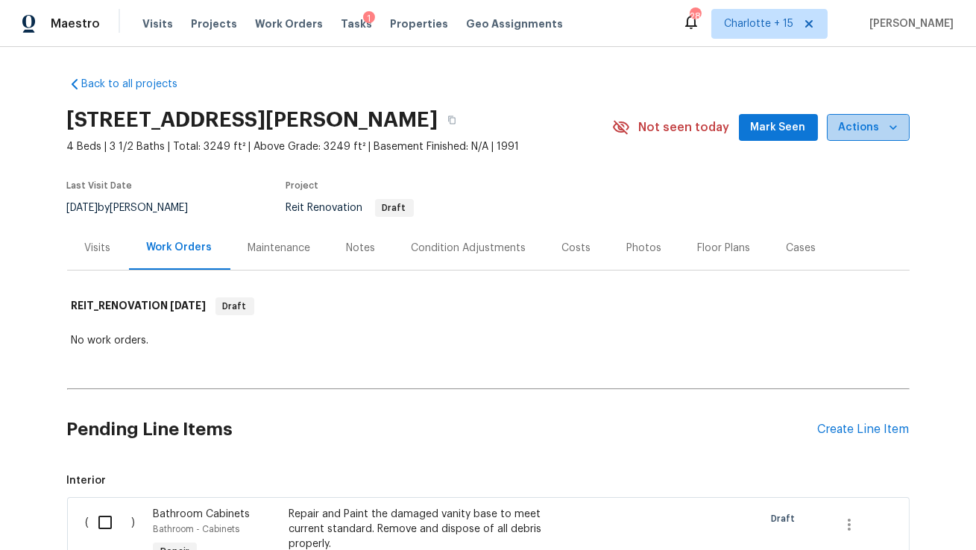
click at [889, 122] on icon "button" at bounding box center [892, 127] width 15 height 15
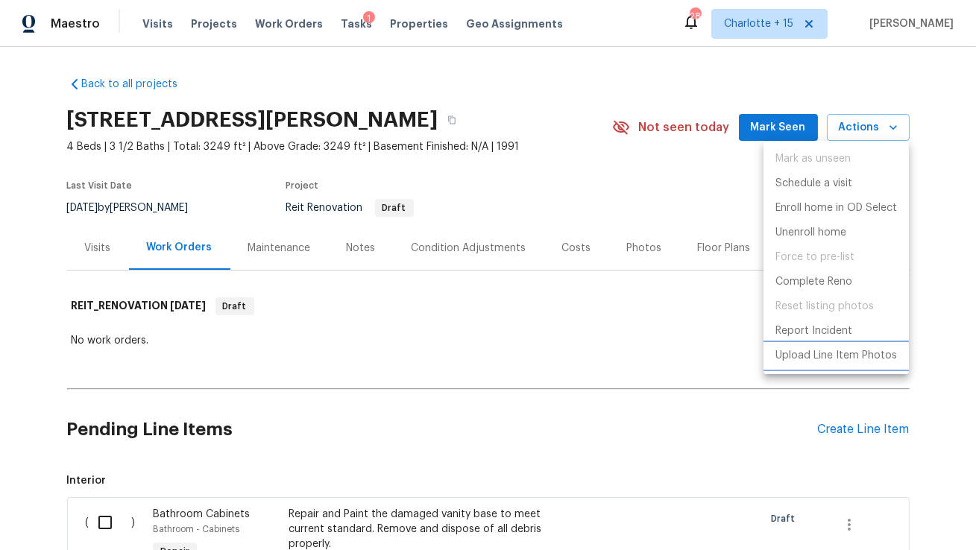
click at [815, 361] on p "Upload Line Item Photos" at bounding box center [835, 356] width 121 height 16
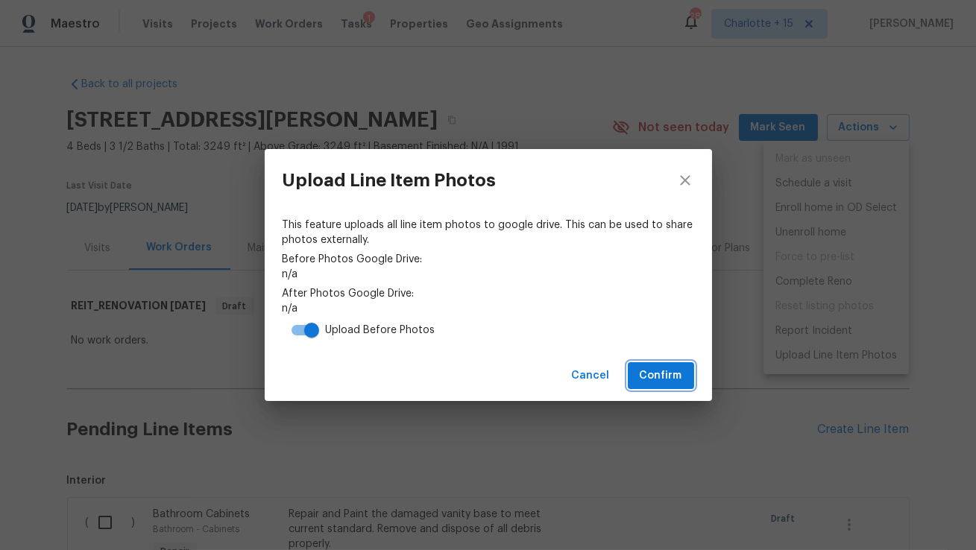
click at [664, 368] on span "Confirm" at bounding box center [660, 376] width 42 height 19
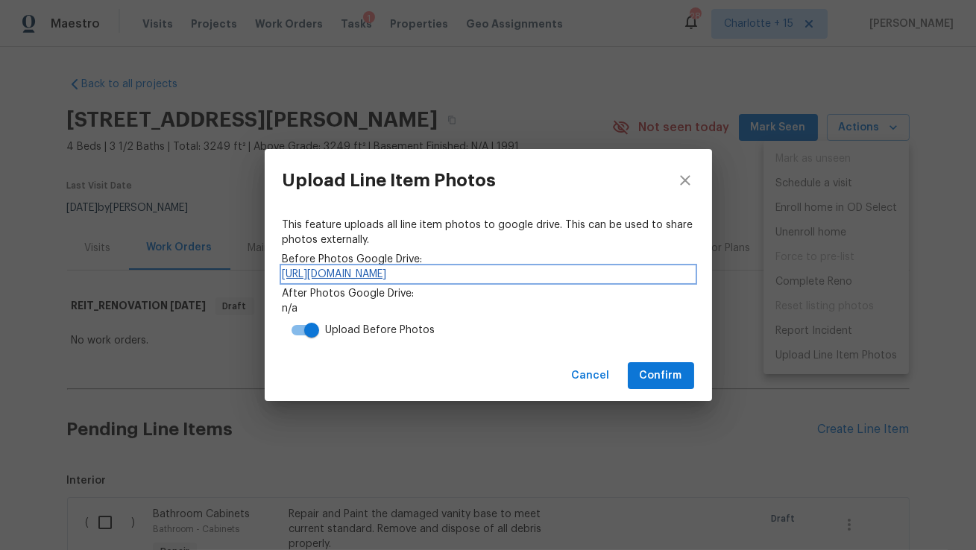
click at [416, 273] on link "https://drive.google.com/drive/folders/1-A_lMQVz-Im4BXEl67h_vbtpeHCgc-q9" at bounding box center [487, 274] width 411 height 15
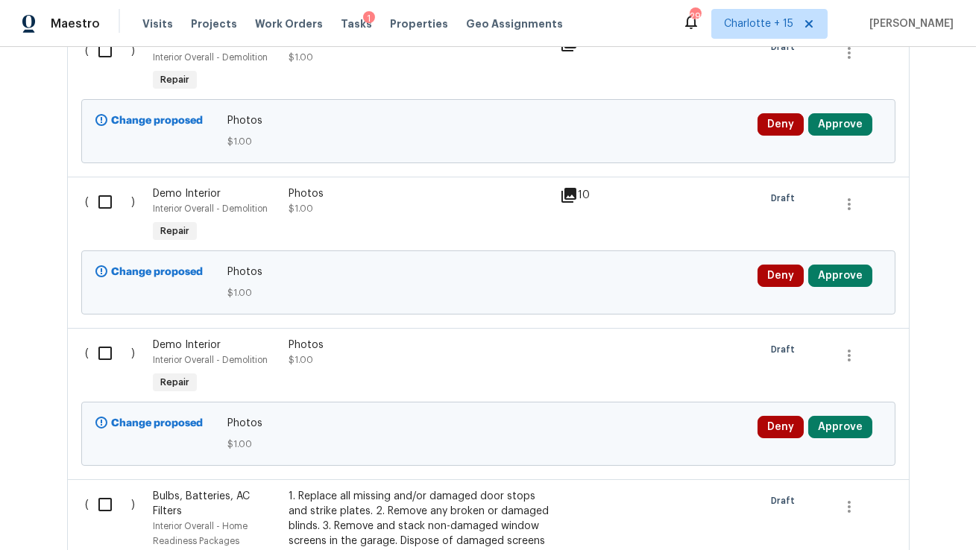
scroll to position [4033, 0]
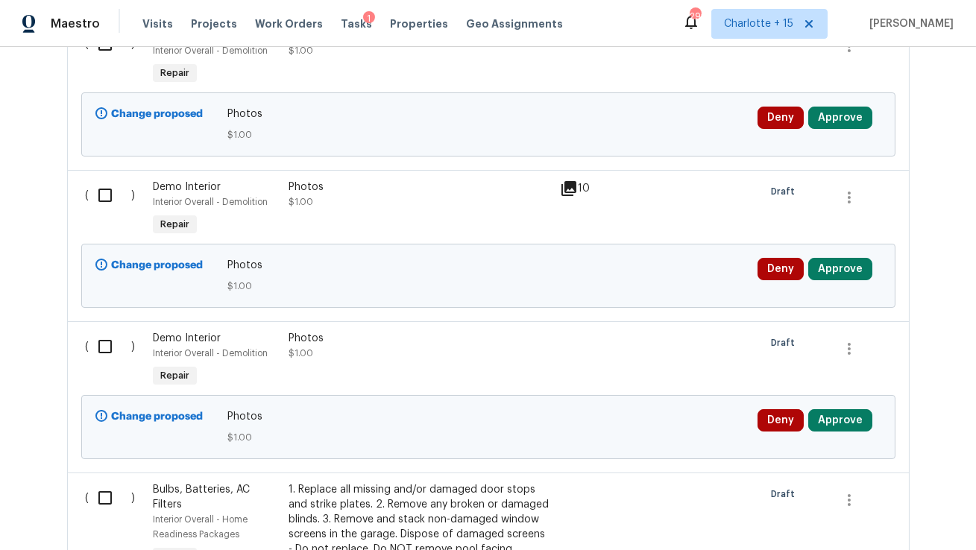
click at [382, 331] on div "Photos $1.00" at bounding box center [419, 346] width 262 height 30
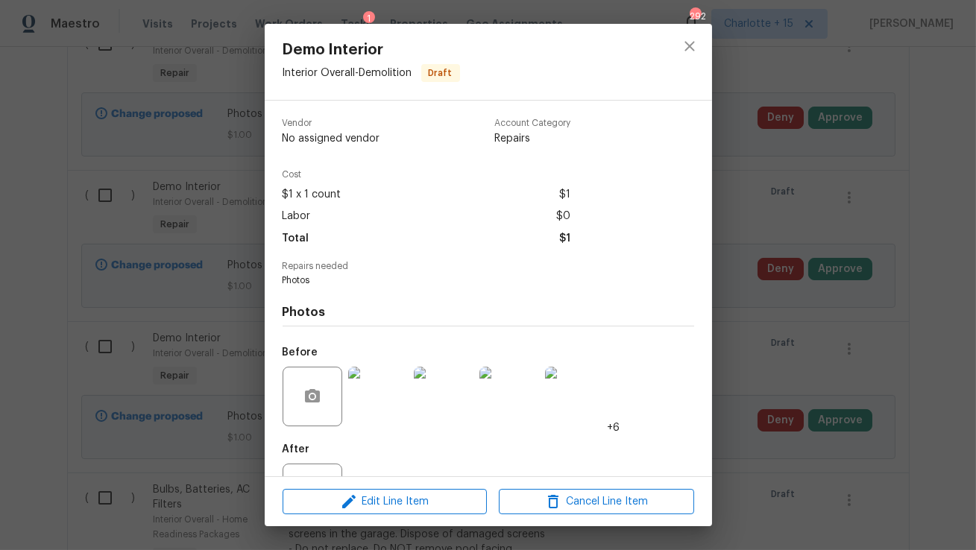
click at [359, 395] on img at bounding box center [378, 397] width 60 height 60
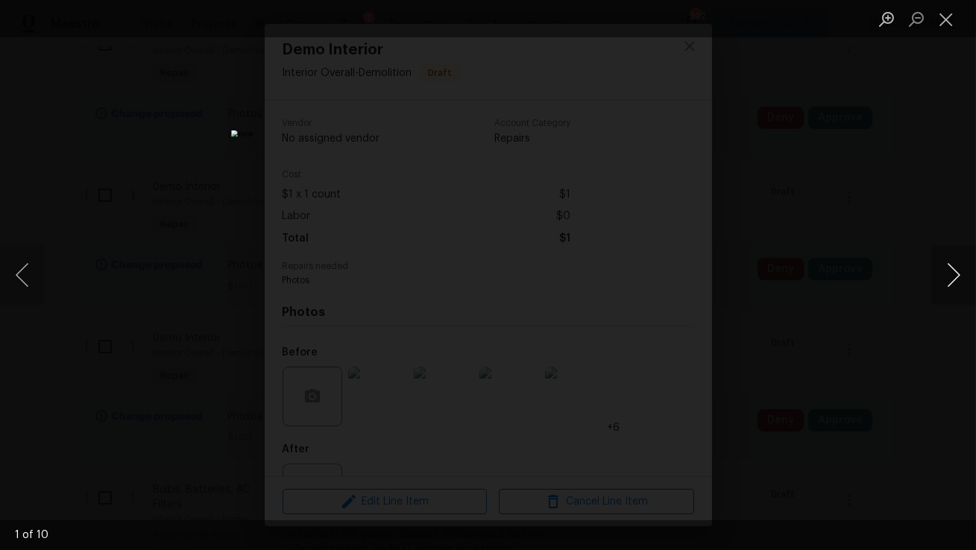
click at [962, 269] on button "Next image" at bounding box center [953, 275] width 45 height 60
click at [961, 271] on button "Next image" at bounding box center [953, 275] width 45 height 60
click at [870, 240] on div "Lightbox" at bounding box center [488, 275] width 976 height 550
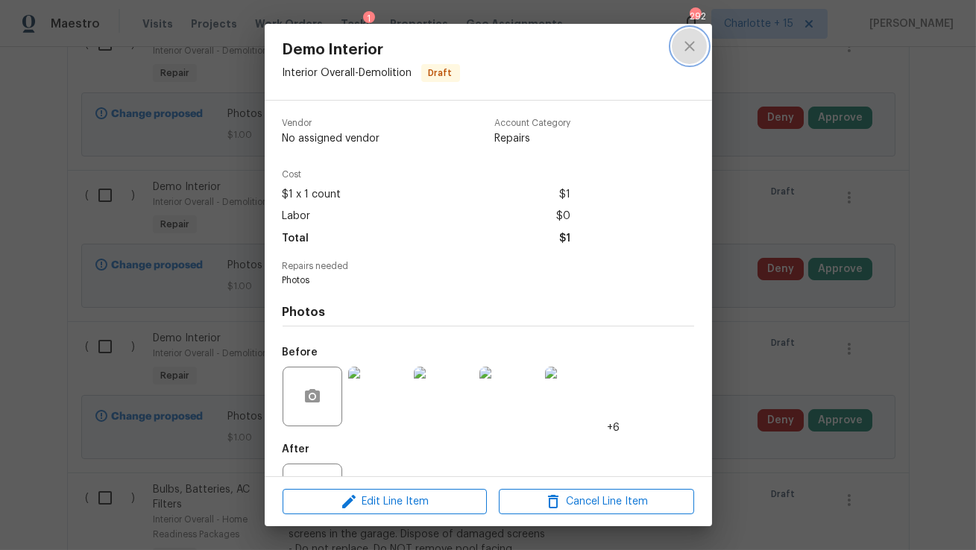
click at [680, 46] on icon "close" at bounding box center [689, 46] width 18 height 18
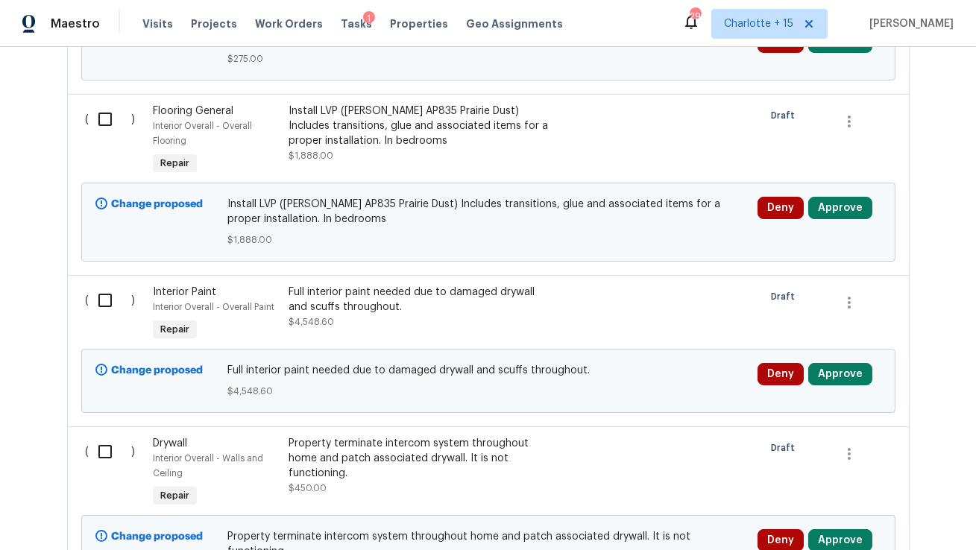
scroll to position [5958, 0]
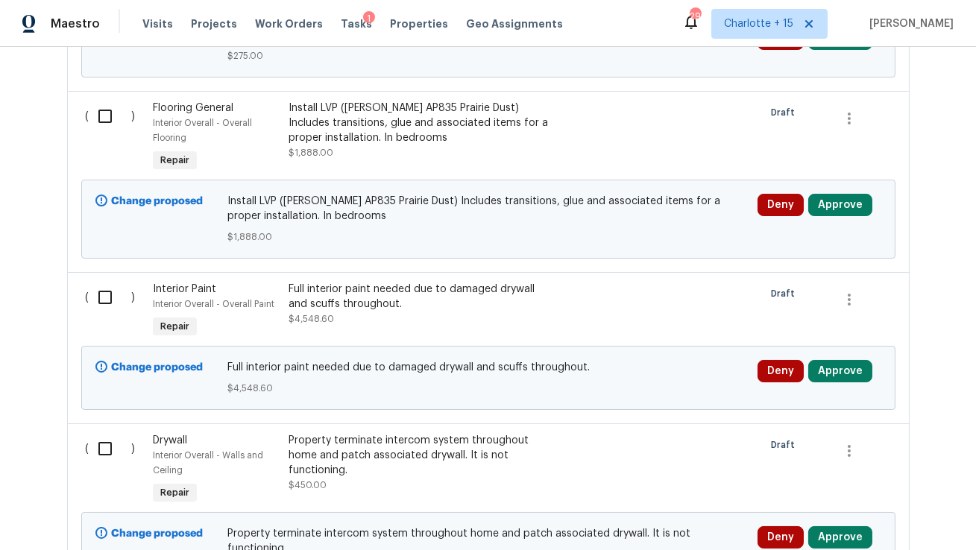
click at [347, 282] on div "Full interior paint needed due to damaged drywall and scuffs throughout." at bounding box center [419, 297] width 262 height 30
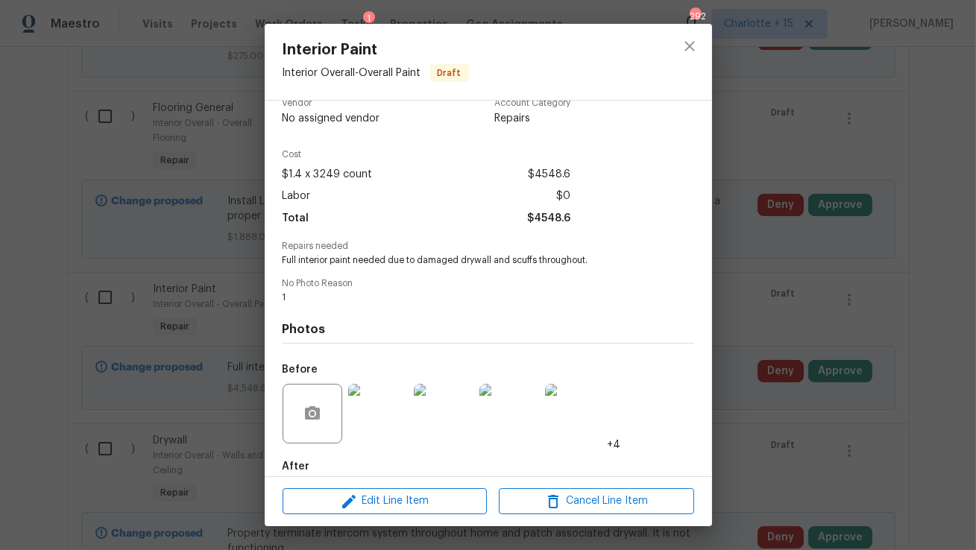
scroll to position [28, 0]
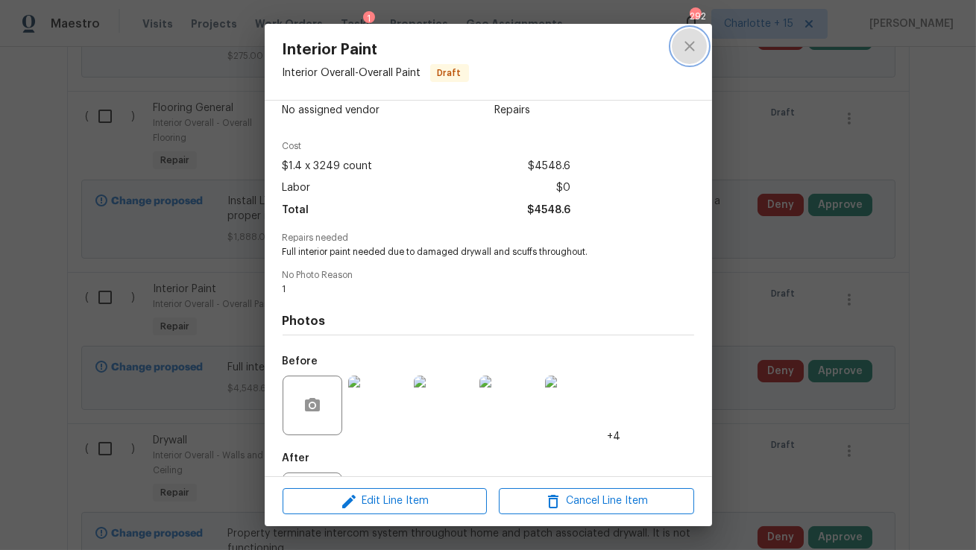
click at [684, 45] on icon "close" at bounding box center [689, 46] width 18 height 18
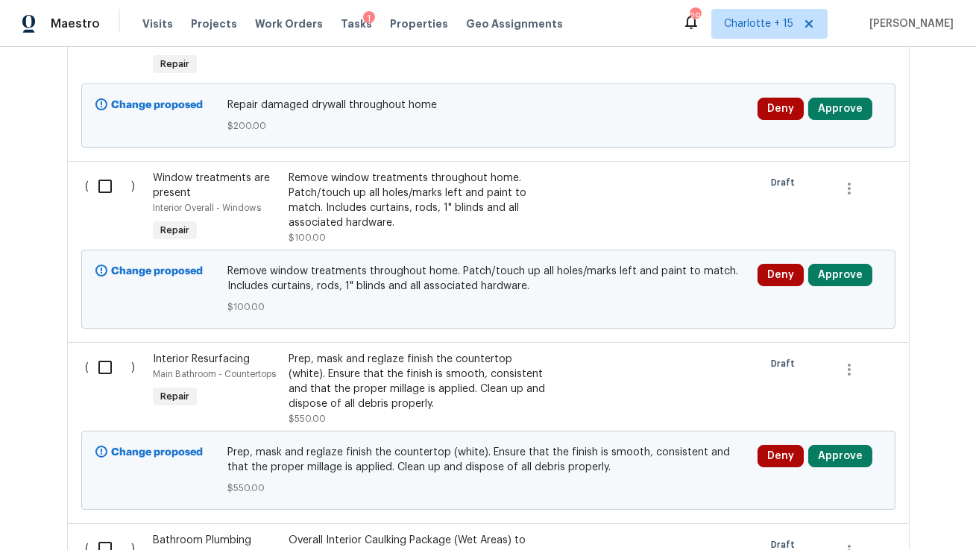
scroll to position [6582, 0]
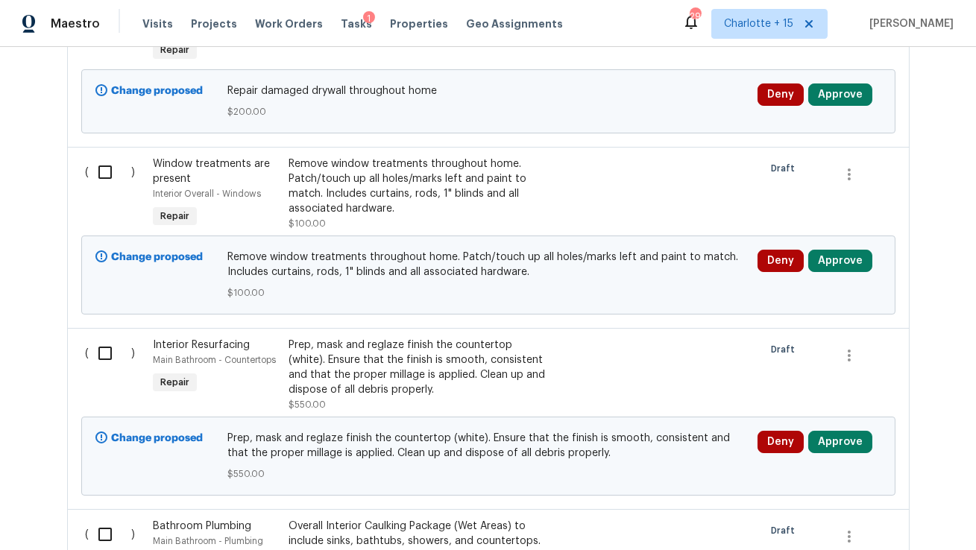
click at [487, 338] on div "Prep, mask and reglaze finish the countertop (white). Ensure that the finish is…" at bounding box center [419, 368] width 262 height 60
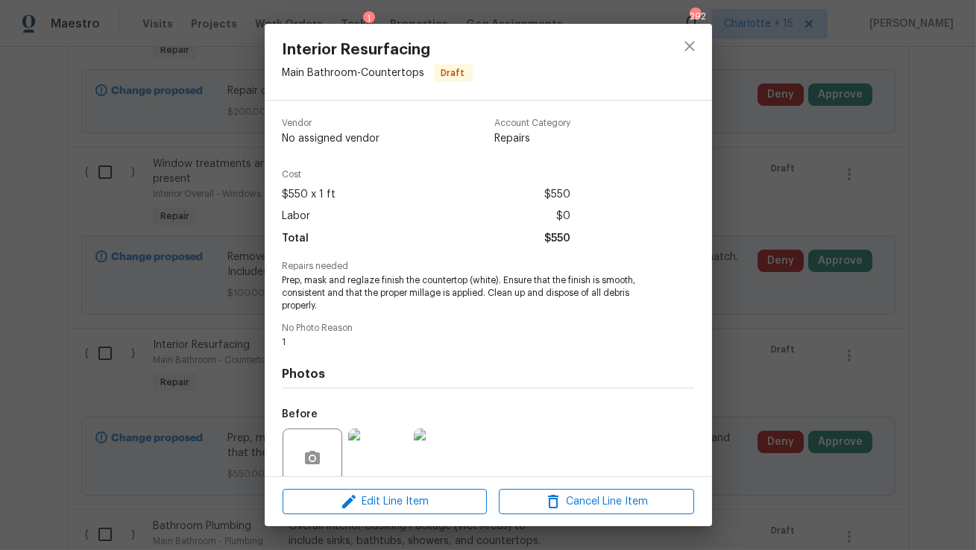
click at [390, 447] on img at bounding box center [378, 459] width 60 height 60
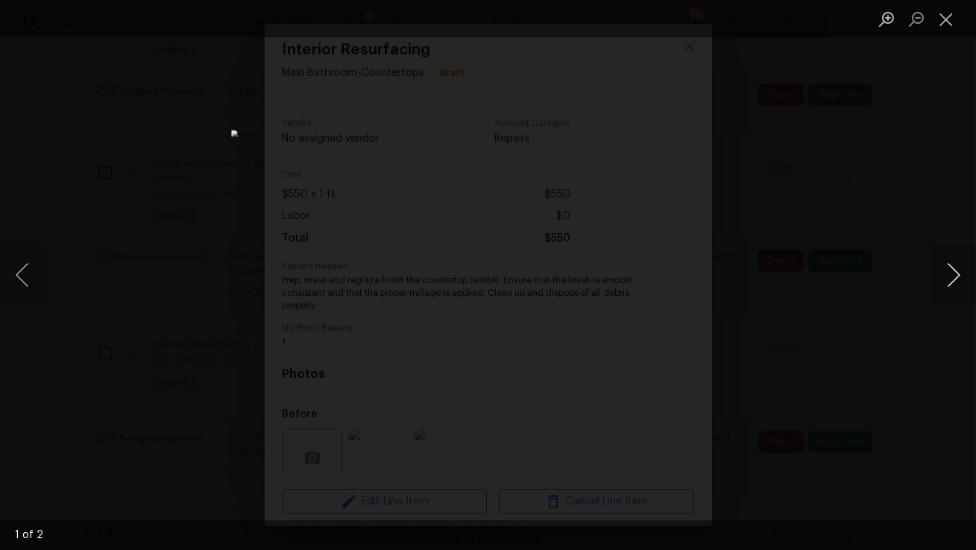
click at [952, 268] on button "Next image" at bounding box center [953, 275] width 45 height 60
click at [774, 287] on div "Lightbox" at bounding box center [488, 275] width 976 height 550
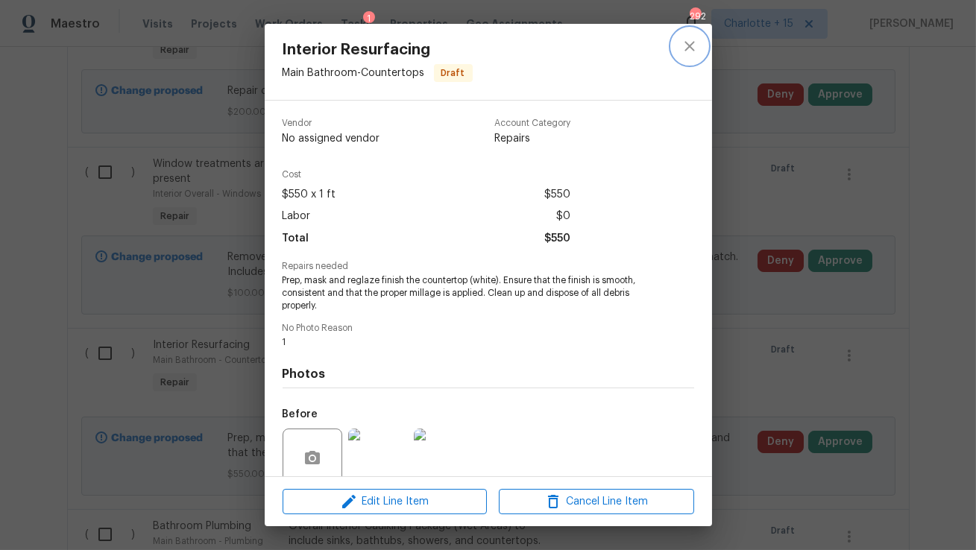
click at [685, 52] on icon "close" at bounding box center [689, 46] width 18 height 18
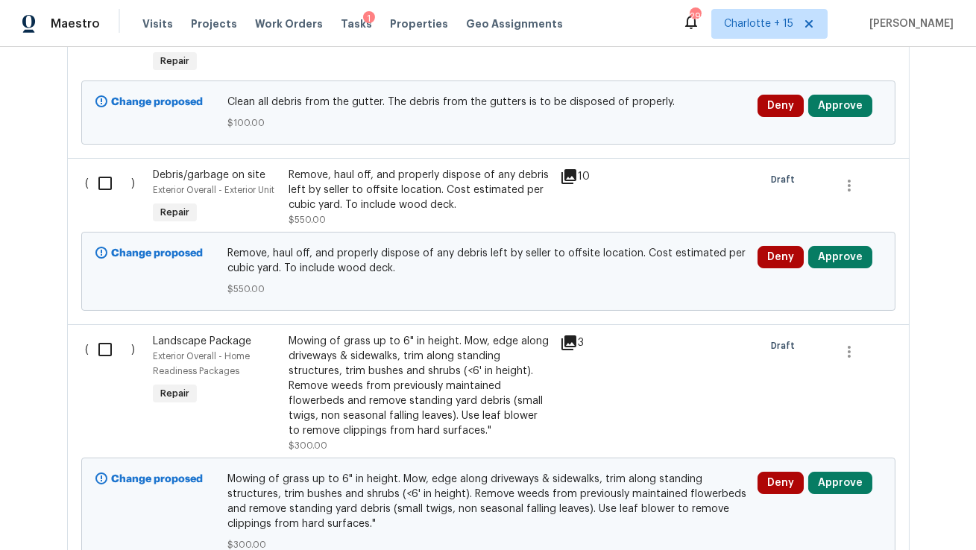
scroll to position [7768, 0]
click at [491, 167] on div "Remove, haul off, and properly dispose of any debris left by seller to offsite …" at bounding box center [419, 189] width 262 height 45
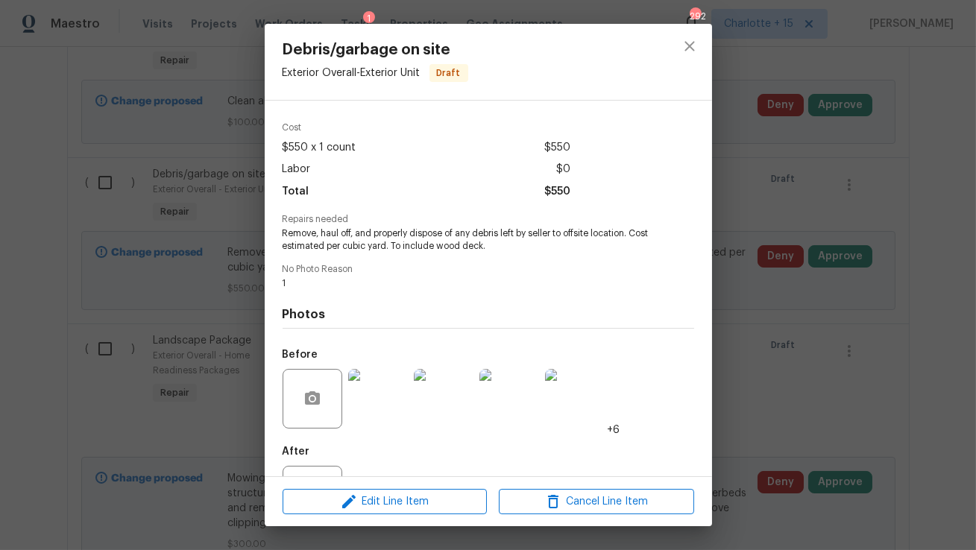
scroll to position [113, 0]
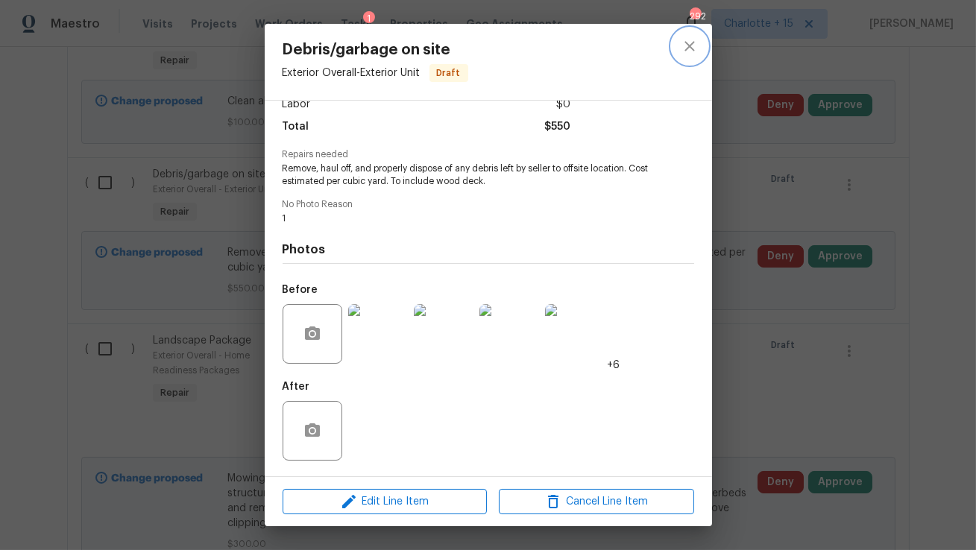
click at [685, 51] on icon "close" at bounding box center [689, 46] width 10 height 10
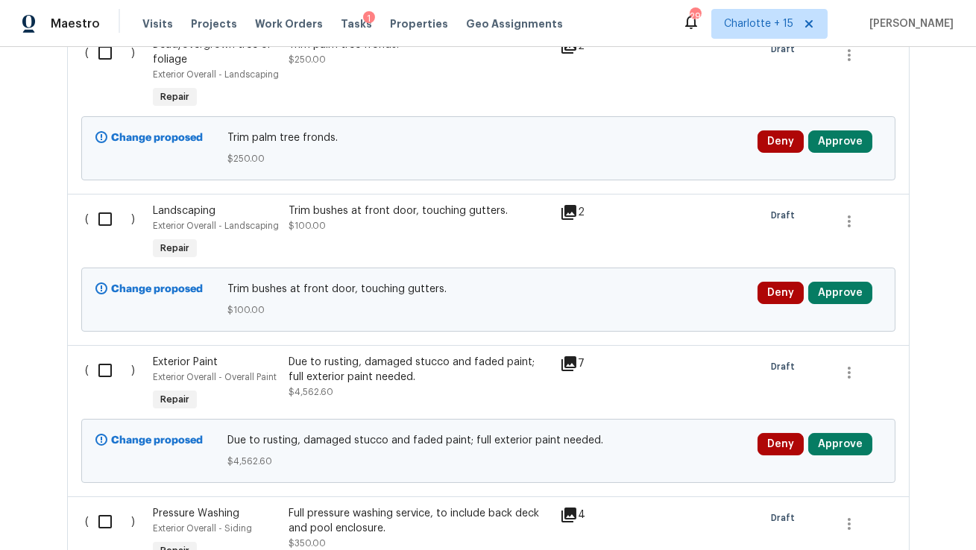
scroll to position [8331, 0]
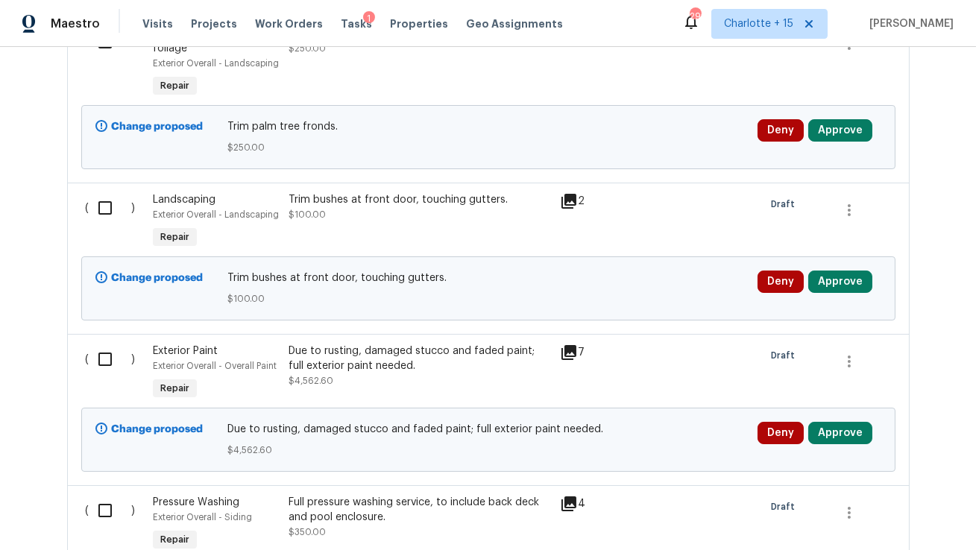
click at [487, 344] on div "Due to rusting, damaged stucco and faded paint; full exterior paint needed." at bounding box center [419, 359] width 262 height 30
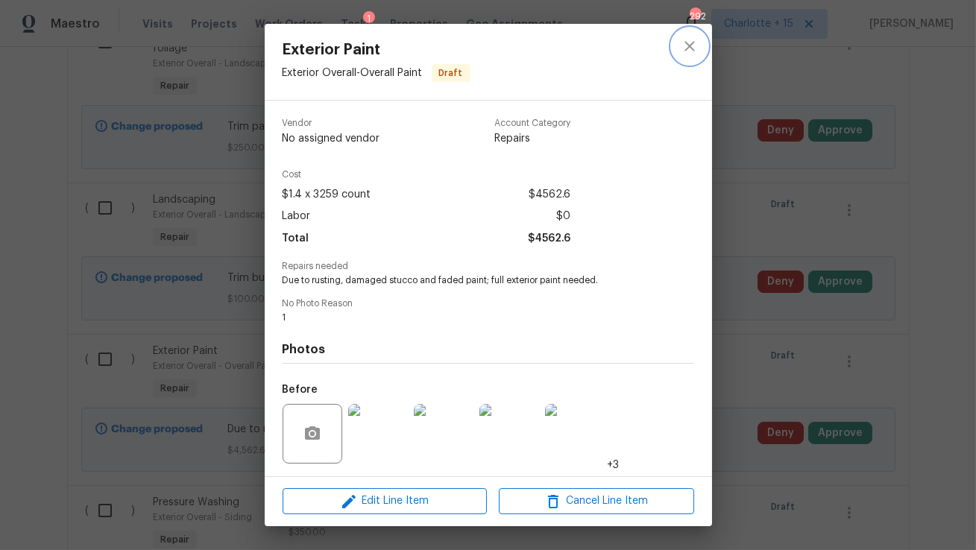
click at [693, 48] on icon "close" at bounding box center [689, 46] width 18 height 18
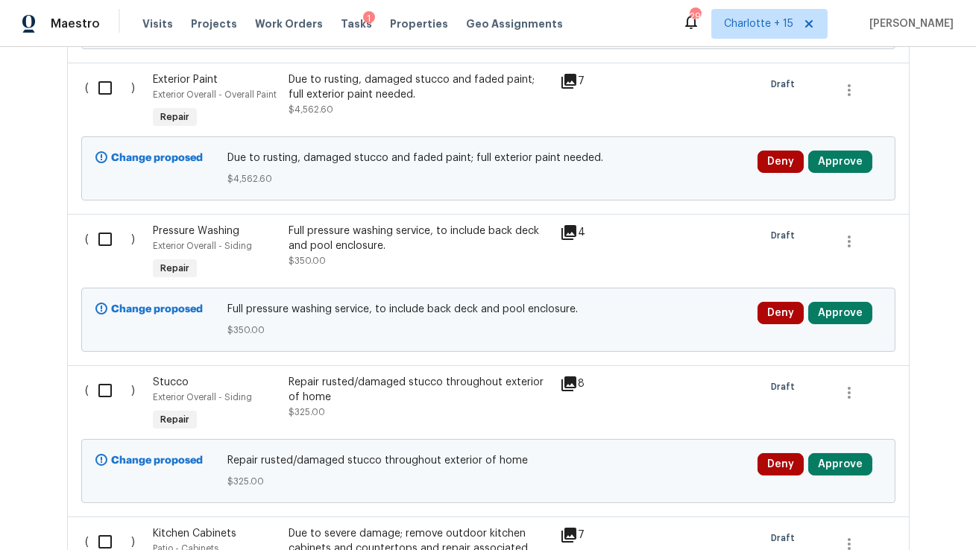
scroll to position [8573, 0]
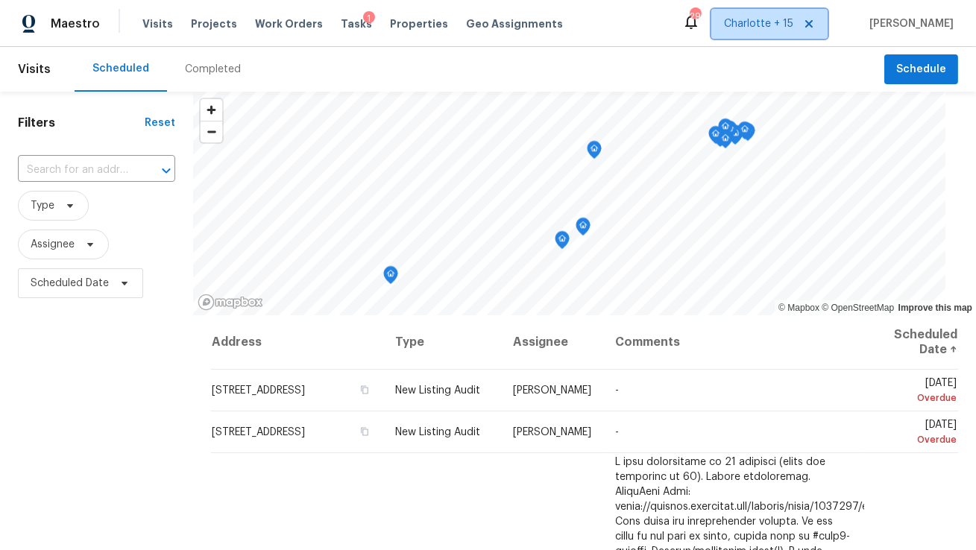
click at [815, 25] on icon at bounding box center [809, 24] width 12 height 12
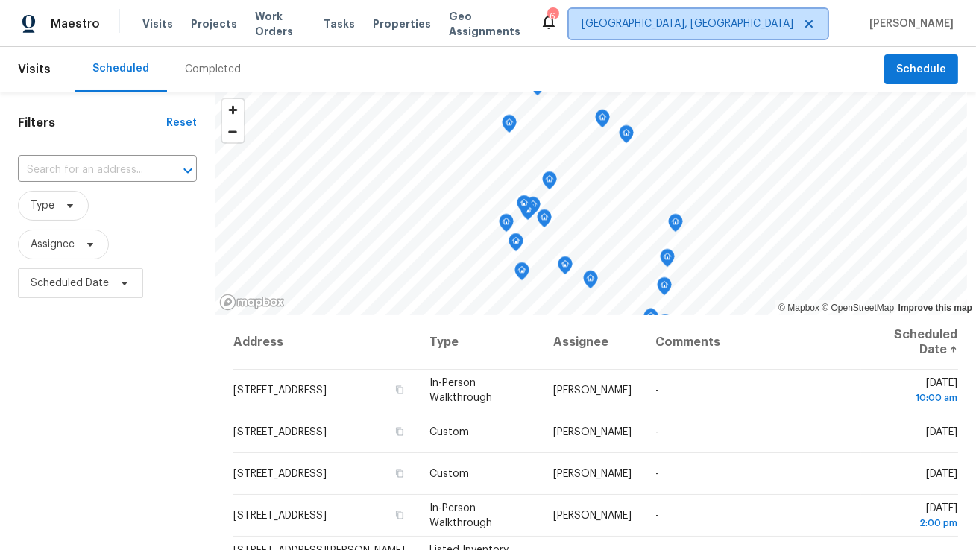
click at [790, 23] on span "[GEOGRAPHIC_DATA], [GEOGRAPHIC_DATA]" at bounding box center [687, 23] width 212 height 15
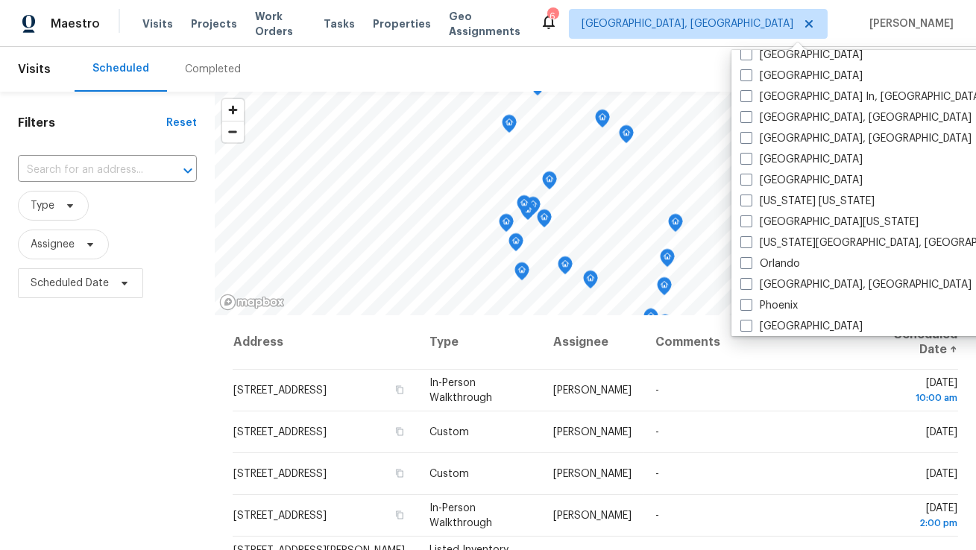
scroll to position [619, 0]
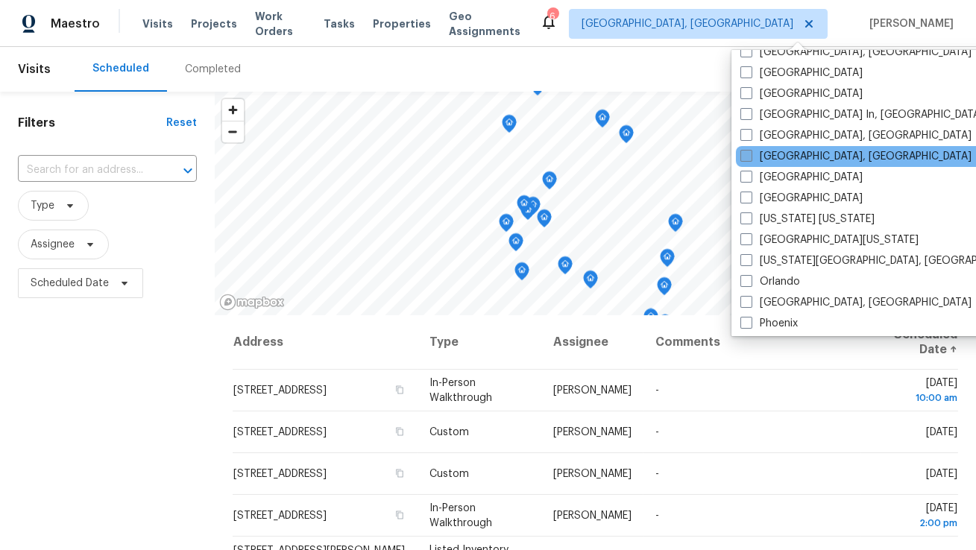
click at [780, 157] on label "[GEOGRAPHIC_DATA], [GEOGRAPHIC_DATA]" at bounding box center [855, 156] width 231 height 15
click at [750, 157] on input "[GEOGRAPHIC_DATA], [GEOGRAPHIC_DATA]" at bounding box center [745, 154] width 10 height 10
checkbox input "true"
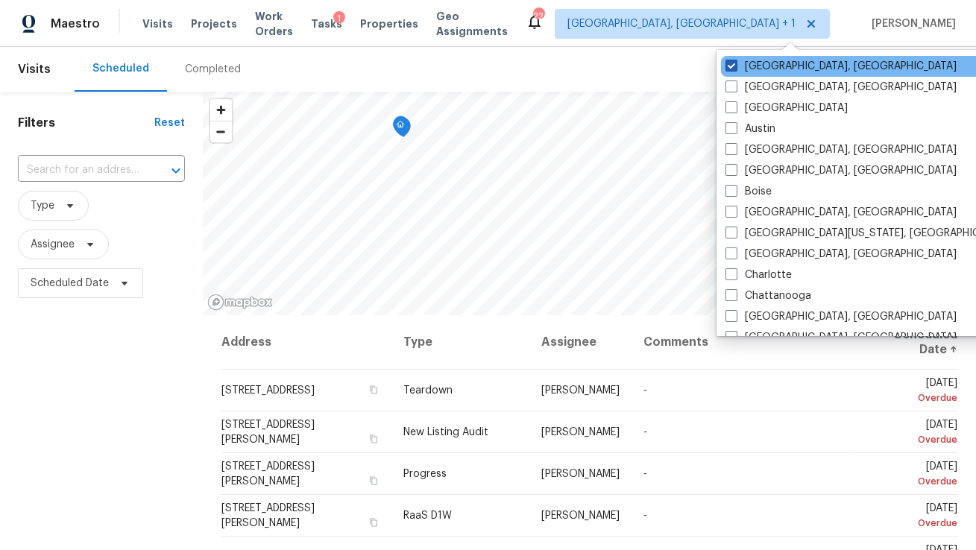
click at [777, 65] on label "[GEOGRAPHIC_DATA], [GEOGRAPHIC_DATA]" at bounding box center [840, 66] width 231 height 15
click at [735, 65] on input "[GEOGRAPHIC_DATA], [GEOGRAPHIC_DATA]" at bounding box center [730, 64] width 10 height 10
checkbox input "false"
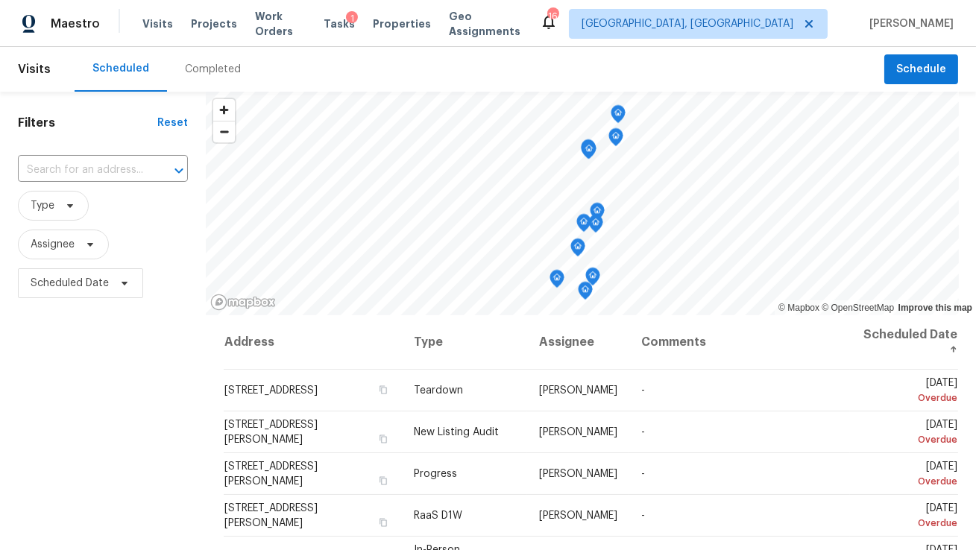
click at [322, 19] on div "Visits Projects Work Orders Tasks 1 Properties Geo Assignments" at bounding box center [340, 24] width 397 height 30
click at [338, 22] on span "Tasks" at bounding box center [338, 24] width 31 height 10
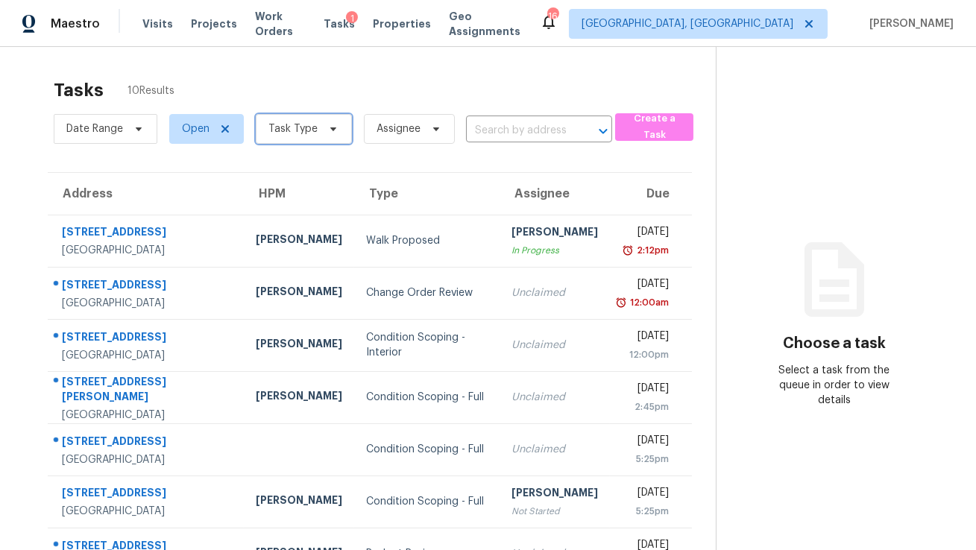
click at [274, 129] on span "Task Type" at bounding box center [292, 128] width 49 height 15
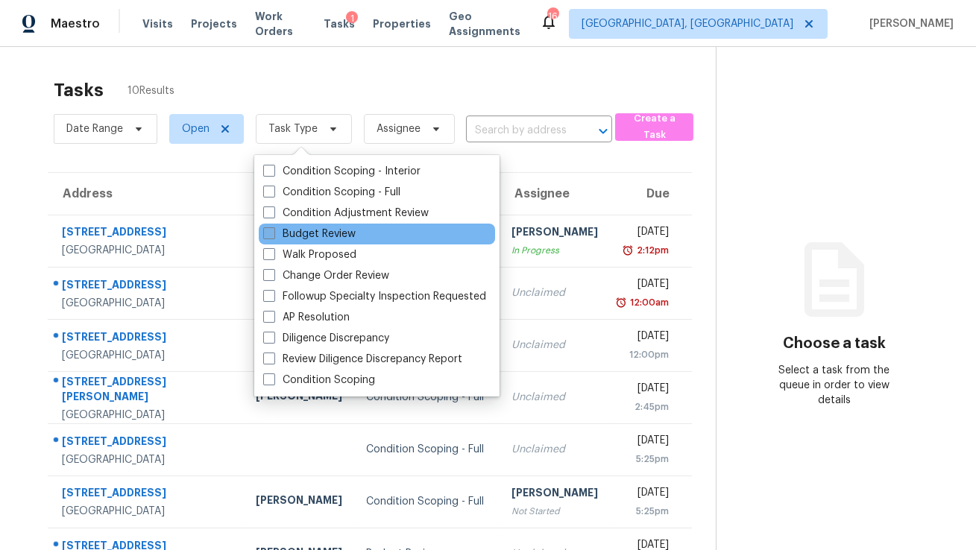
click at [310, 240] on label "Budget Review" at bounding box center [309, 234] width 92 height 15
click at [273, 236] on input "Budget Review" at bounding box center [268, 232] width 10 height 10
checkbox input "true"
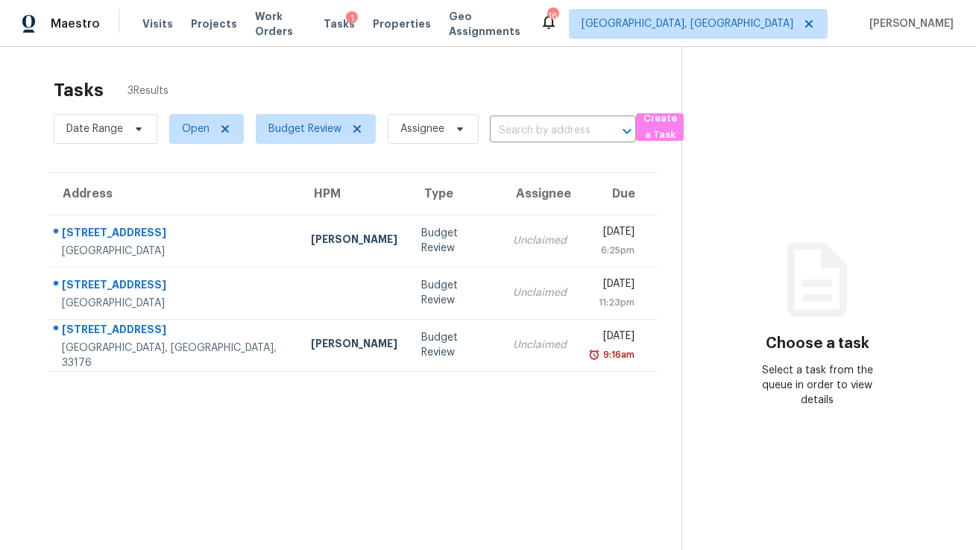
click at [393, 63] on div "Tasks 3 Results Date Range Open Budget Review Assignee ​ Create a Task Address …" at bounding box center [488, 322] width 976 height 550
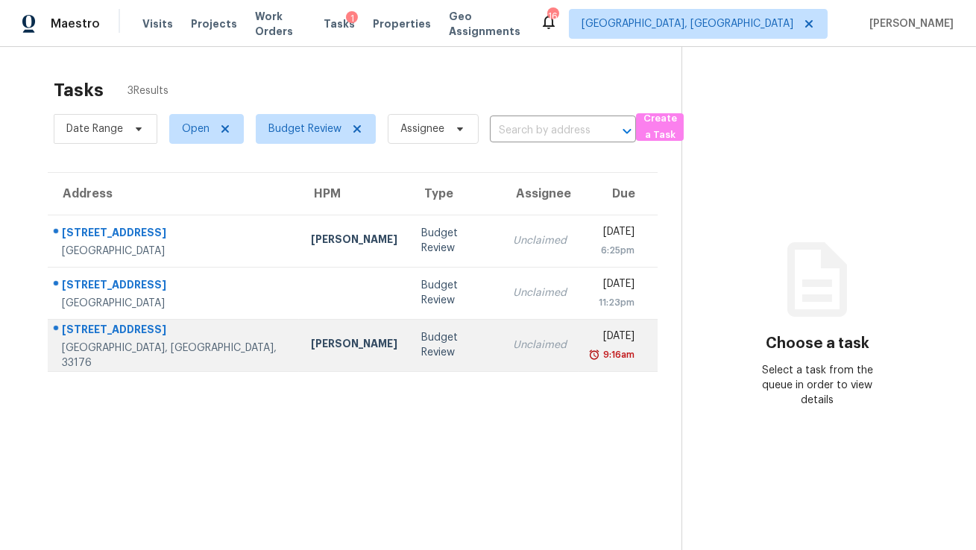
click at [203, 355] on div "[GEOGRAPHIC_DATA], [GEOGRAPHIC_DATA], 33176" at bounding box center [174, 356] width 225 height 30
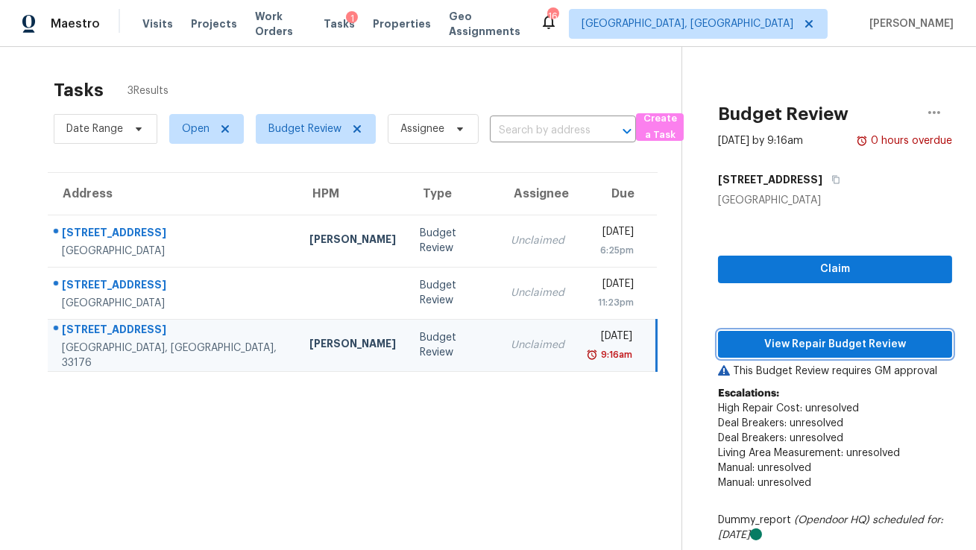
click at [753, 346] on span "View Repair Budget Review" at bounding box center [835, 344] width 210 height 19
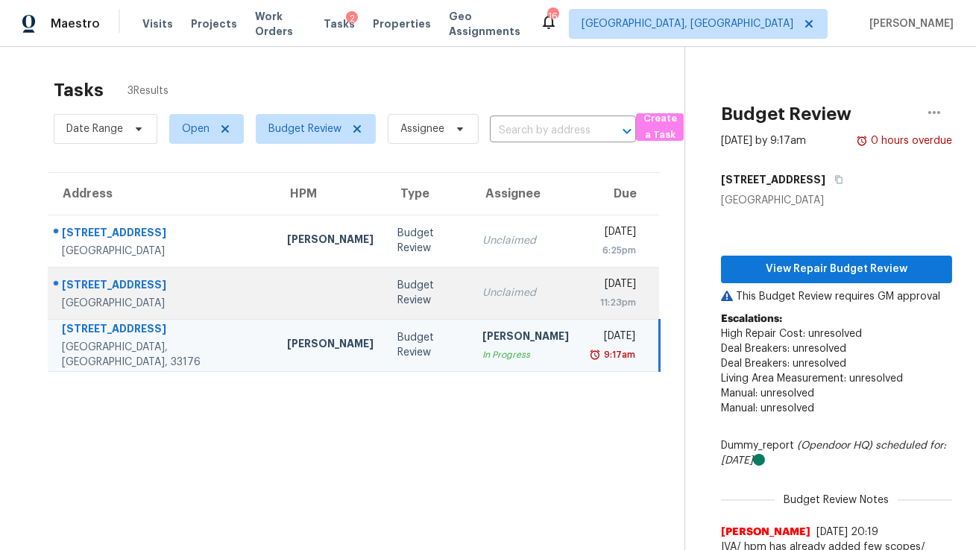
click at [276, 286] on td at bounding box center [330, 293] width 110 height 52
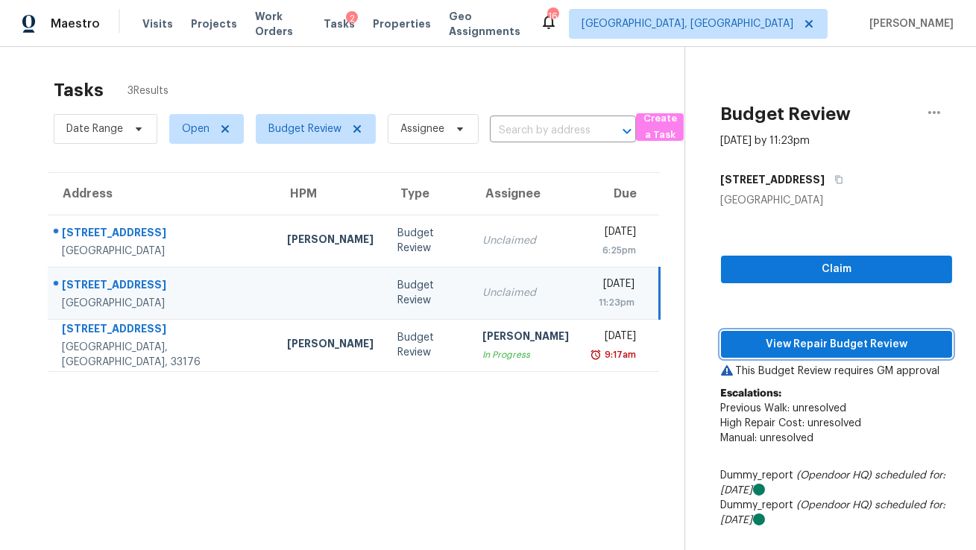
click at [779, 336] on span "View Repair Budget Review" at bounding box center [837, 344] width 208 height 19
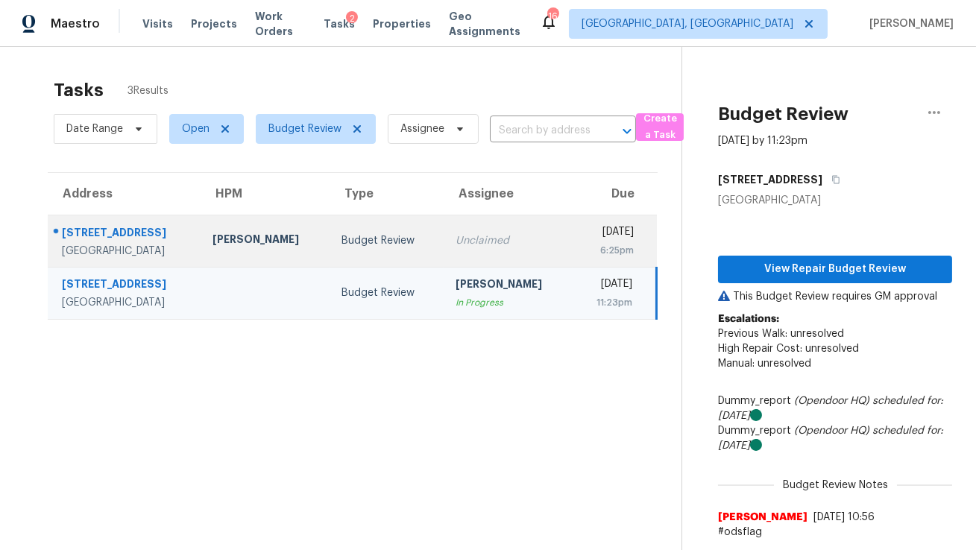
click at [257, 250] on td "[PERSON_NAME]" at bounding box center [264, 241] width 129 height 52
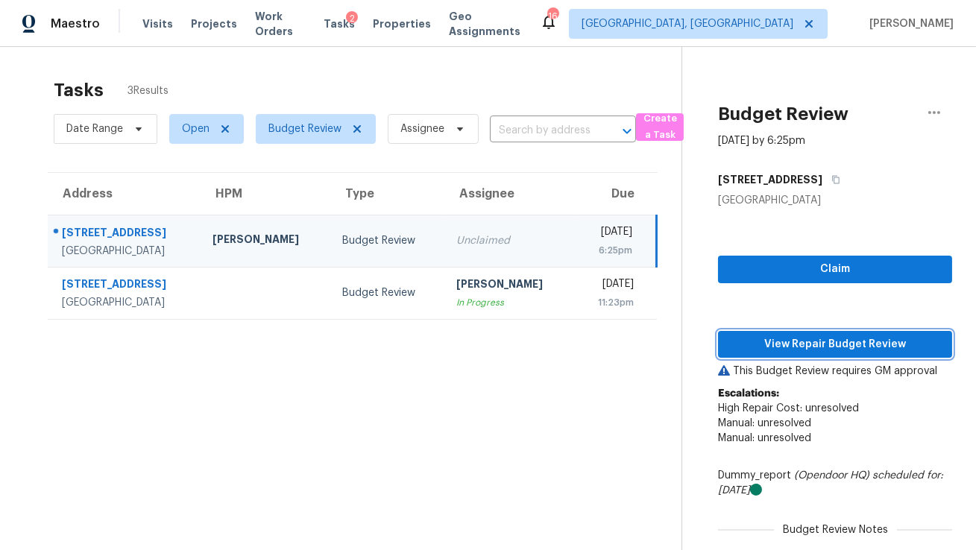
click at [756, 346] on span "View Repair Budget Review" at bounding box center [835, 344] width 210 height 19
